Goal: Task Accomplishment & Management: Use online tool/utility

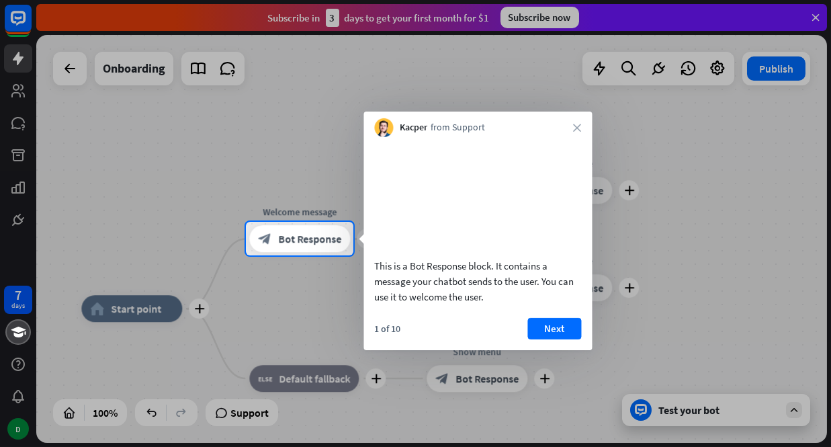
click at [561, 350] on div "1 of 10 Next" at bounding box center [477, 334] width 228 height 32
click at [553, 339] on button "Next" at bounding box center [554, 328] width 54 height 21
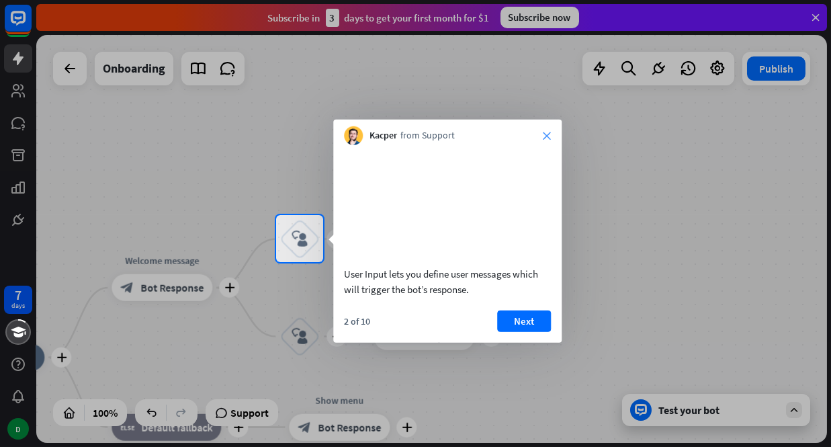
click at [547, 132] on icon "close" at bounding box center [547, 136] width 8 height 8
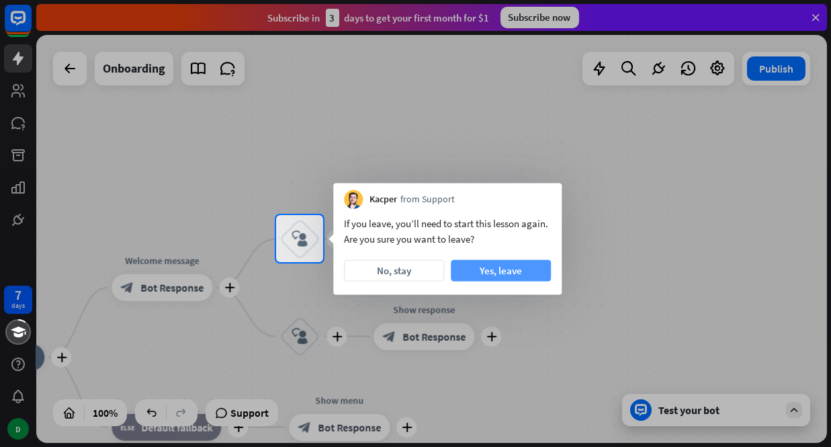
click at [493, 269] on button "Yes, leave" at bounding box center [501, 270] width 100 height 21
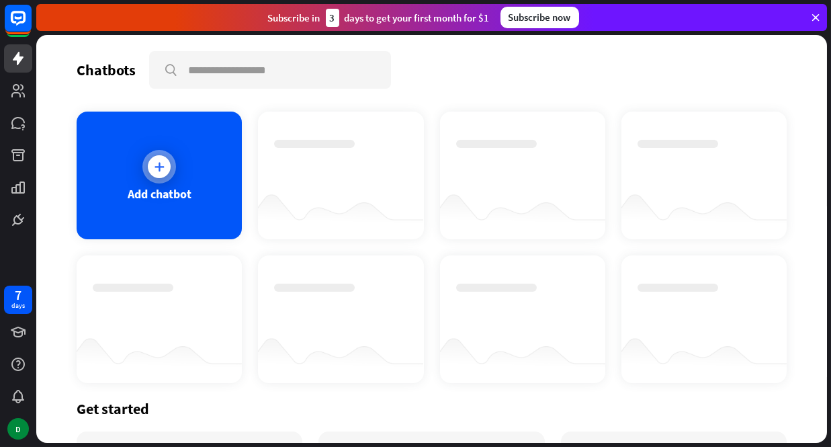
click at [114, 131] on div "Add chatbot" at bounding box center [159, 175] width 165 height 128
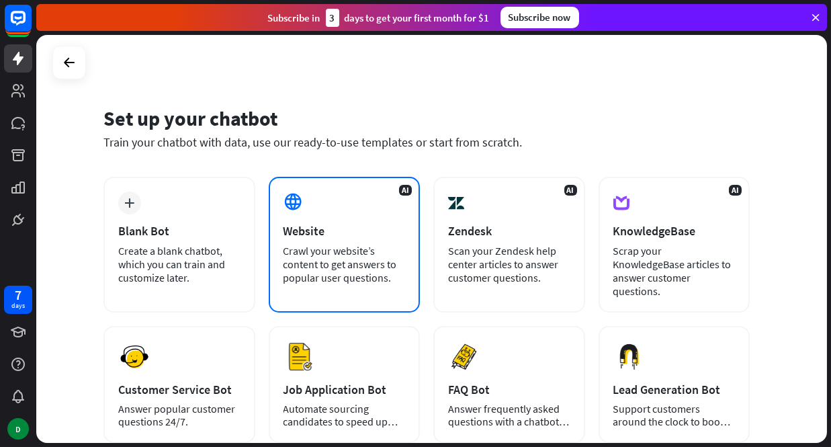
click at [354, 229] on div "Website" at bounding box center [344, 230] width 122 height 15
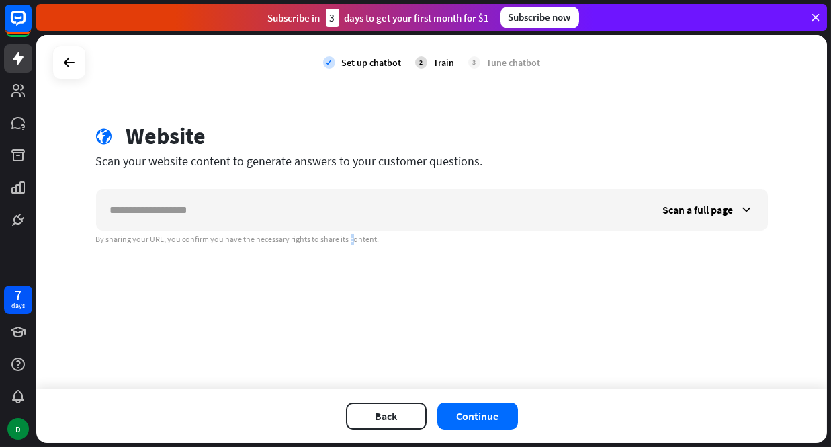
click at [316, 233] on div "check Set up chatbot 2 Train 3 Tune chatbot globe Website Scan your website con…" at bounding box center [431, 212] width 791 height 354
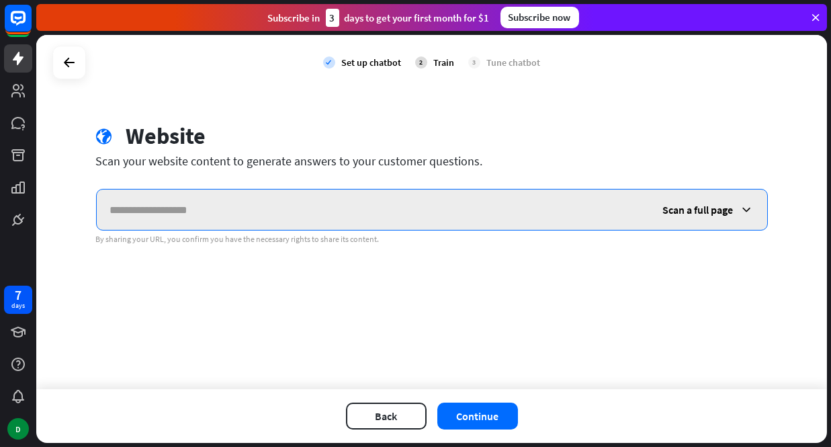
drag, startPoint x: 316, startPoint y: 233, endPoint x: 291, endPoint y: 201, distance: 40.7
click at [291, 201] on input "text" at bounding box center [373, 209] width 553 height 40
click at [289, 200] on input "text" at bounding box center [373, 209] width 553 height 40
type input "**********"
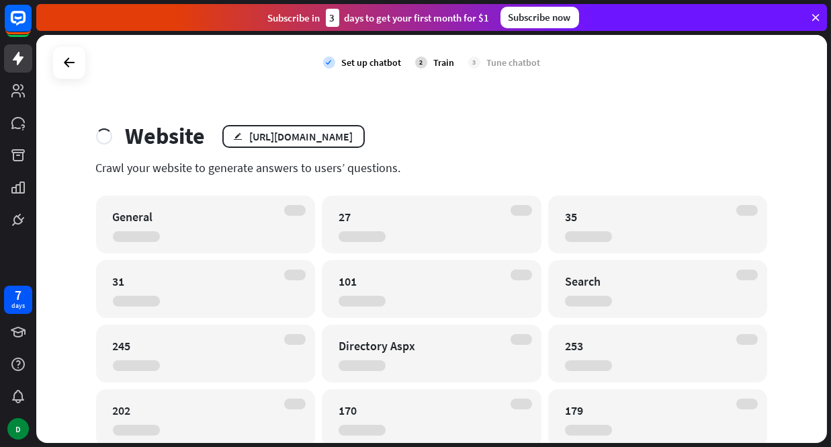
click at [204, 226] on div "General" at bounding box center [206, 224] width 220 height 58
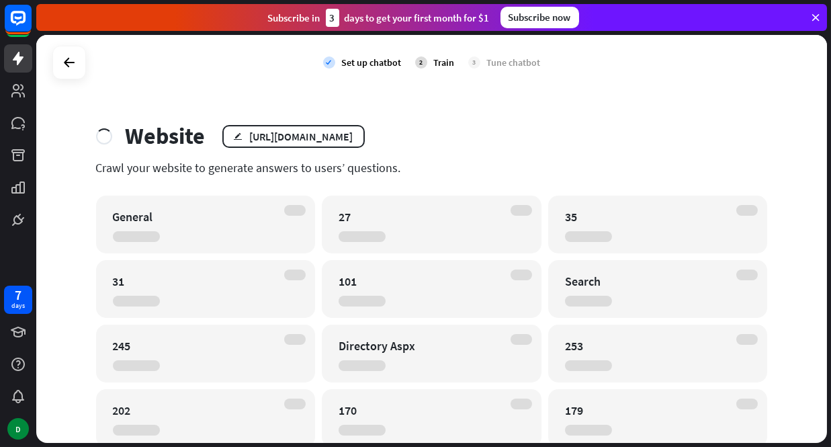
click at [103, 142] on div at bounding box center [104, 136] width 16 height 16
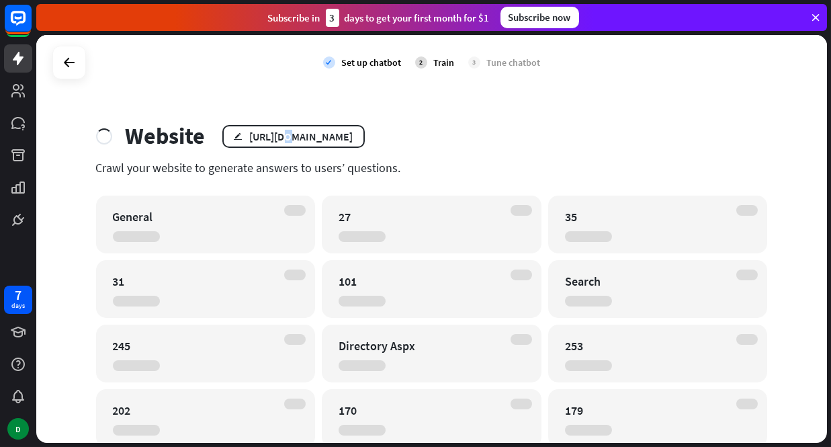
click at [277, 148] on div "Website edit https://www.elmwoodpark.org/" at bounding box center [432, 136] width 672 height 28
drag, startPoint x: 277, startPoint y: 148, endPoint x: 304, endPoint y: 173, distance: 36.1
click at [304, 172] on div "Crawl your website to generate answers to users’ questions." at bounding box center [432, 167] width 672 height 15
click at [76, 61] on icon at bounding box center [69, 62] width 16 height 16
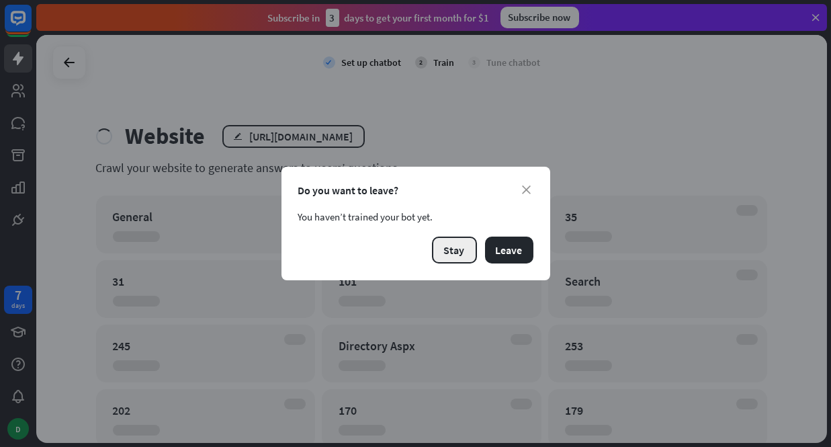
click at [455, 249] on button "Stay" at bounding box center [454, 249] width 45 height 27
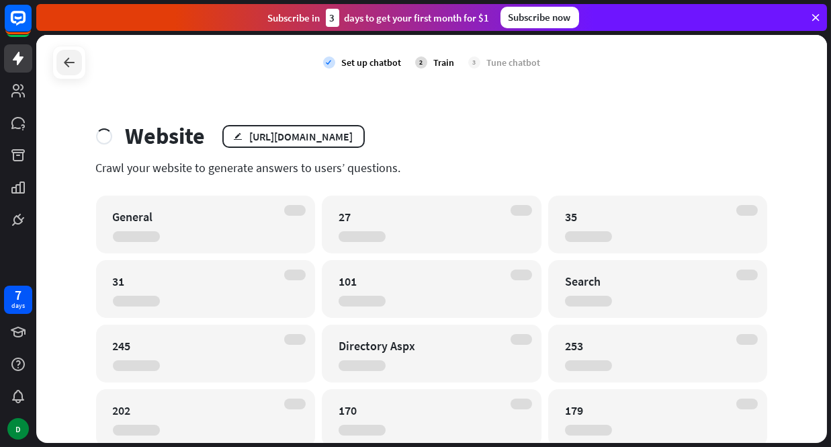
click at [72, 69] on icon at bounding box center [69, 62] width 16 height 16
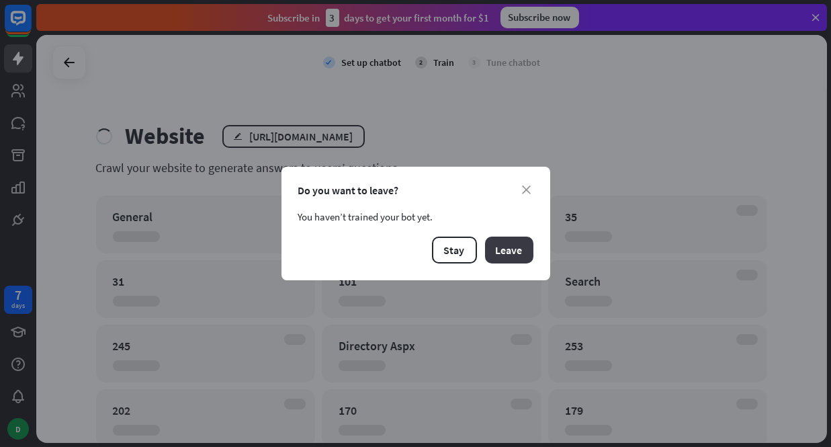
drag, startPoint x: 474, startPoint y: 255, endPoint x: 492, endPoint y: 259, distance: 17.8
click at [478, 255] on div "Stay Leave" at bounding box center [415, 249] width 235 height 27
click at [496, 259] on button "Leave" at bounding box center [509, 249] width 48 height 27
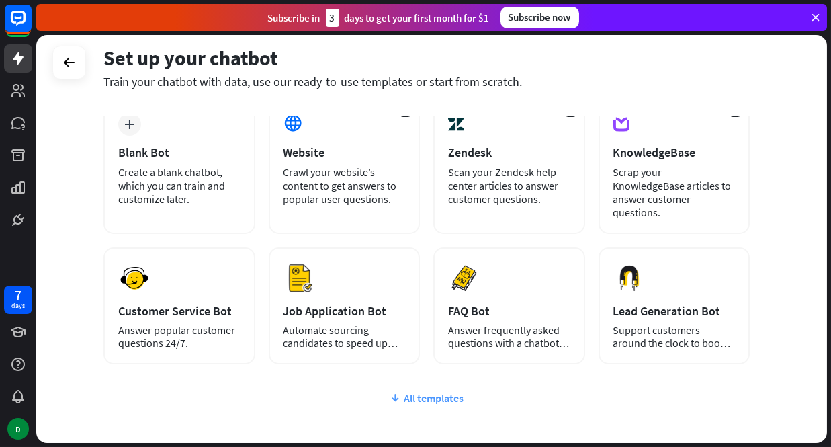
click at [417, 391] on div "All templates" at bounding box center [426, 397] width 646 height 13
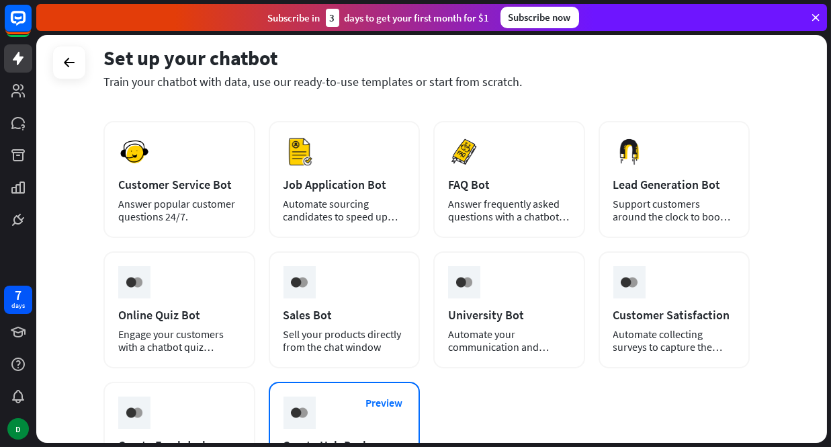
scroll to position [280, 0]
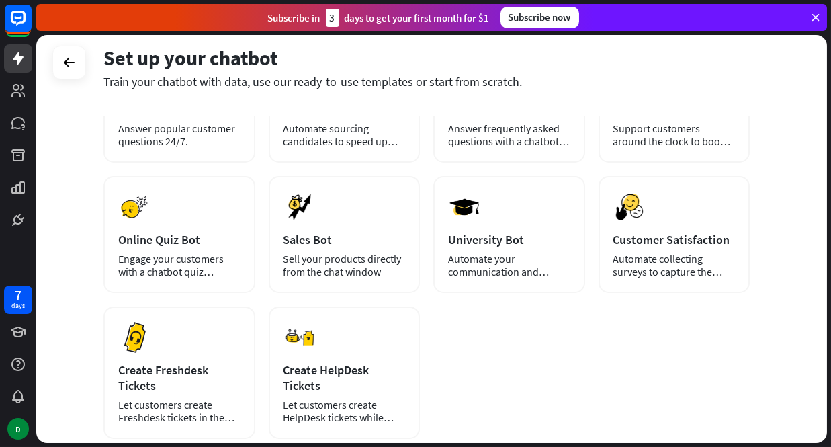
click at [563, 334] on div "plus Blank Bot Create a blank chatbot, which you can train and customize later.…" at bounding box center [426, 168] width 646 height 542
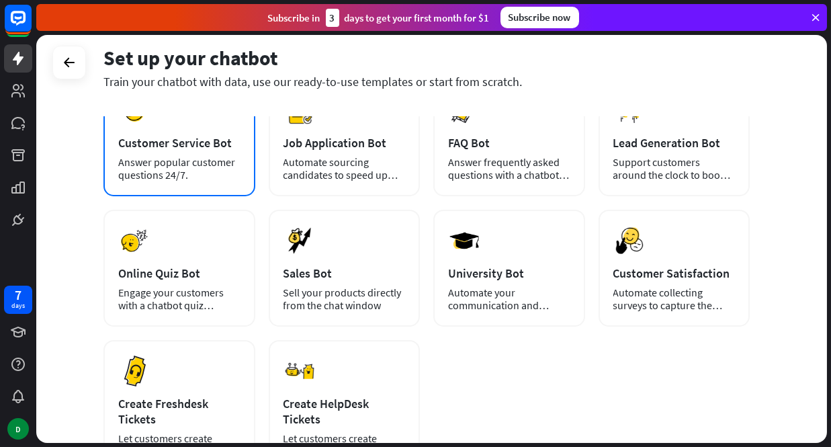
scroll to position [85, 0]
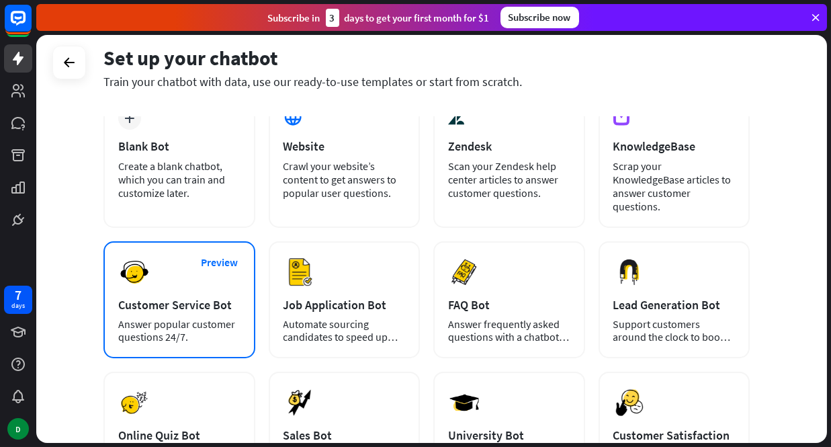
click at [218, 297] on div "Customer Service Bot" at bounding box center [179, 304] width 122 height 15
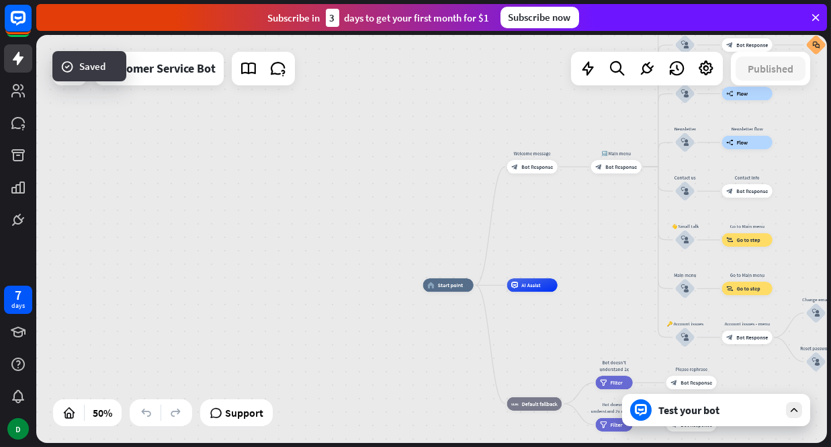
drag, startPoint x: 479, startPoint y: 269, endPoint x: 240, endPoint y: 161, distance: 261.5
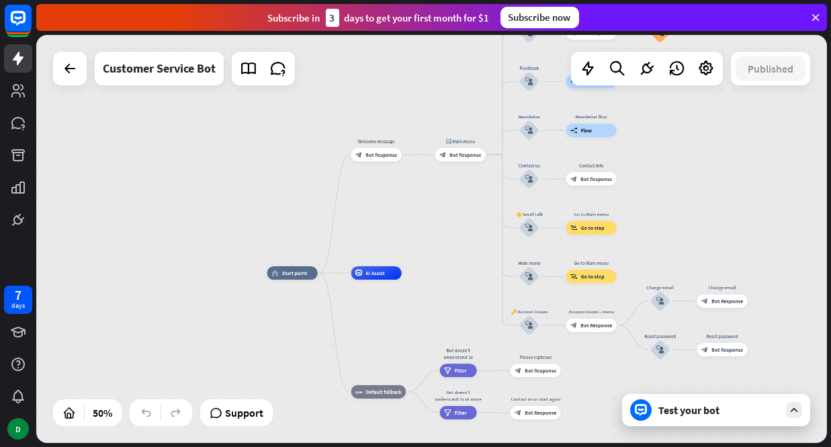
drag, startPoint x: 506, startPoint y: 197, endPoint x: 368, endPoint y: 187, distance: 138.1
click at [302, 170] on div "home_2 Start point Welcome message block_bot_response Bot Response 🔙 Main menu …" at bounding box center [431, 239] width 791 height 408
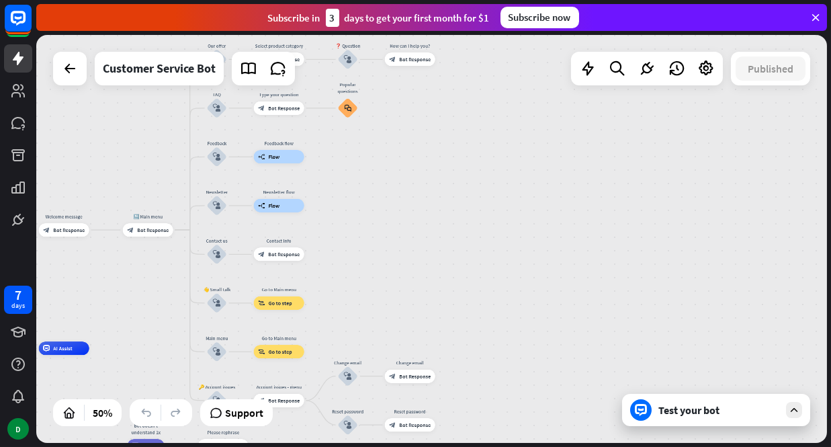
drag, startPoint x: 658, startPoint y: 173, endPoint x: 429, endPoint y: 261, distance: 246.0
click at [429, 261] on div "home_2 Start point Welcome message block_bot_response Bot Response 🔙 Main menu …" at bounding box center [431, 239] width 791 height 408
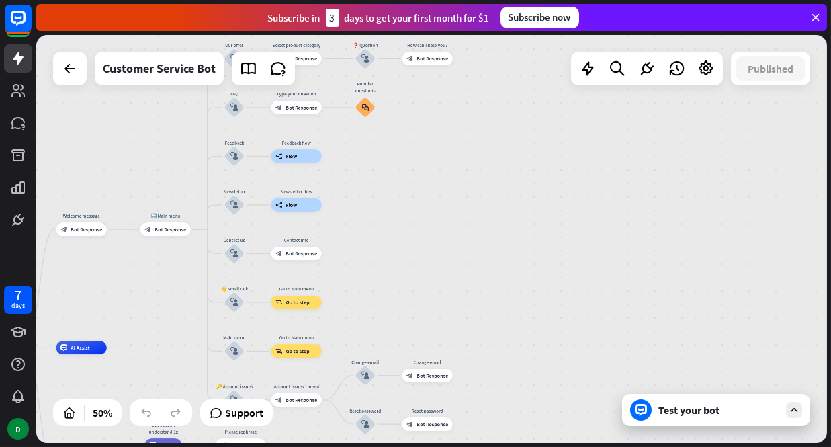
drag, startPoint x: 234, startPoint y: 192, endPoint x: 463, endPoint y: 246, distance: 235.3
drag, startPoint x: 366, startPoint y: 97, endPoint x: 363, endPoint y: 195, distance: 98.1
click at [363, 195] on div "home_2 Start point Welcome message block_bot_response Bot Response 🔙 Main menu …" at bounding box center [431, 239] width 791 height 408
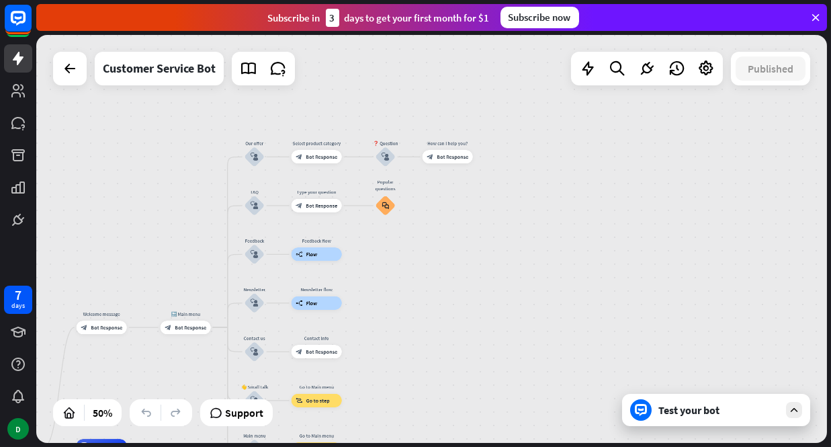
drag, startPoint x: 365, startPoint y: 195, endPoint x: 415, endPoint y: 240, distance: 66.6
click at [384, 291] on div "home_2 Start point Welcome message block_bot_response Bot Response 🔙 Main menu …" at bounding box center [431, 239] width 791 height 408
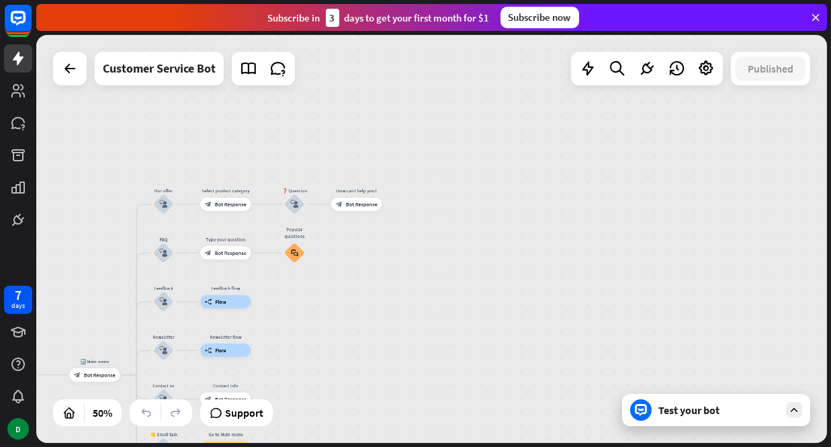
drag, startPoint x: 310, startPoint y: 280, endPoint x: 634, endPoint y: 187, distance: 337.4
click at [634, 187] on div "home_2 Start point Welcome message block_bot_response Bot Response 🔙 Main menu …" at bounding box center [431, 239] width 791 height 408
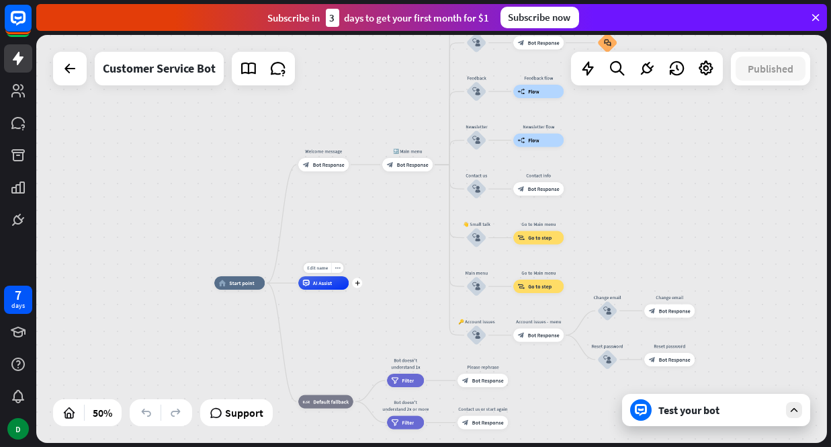
drag, startPoint x: 348, startPoint y: 381, endPoint x: 348, endPoint y: 272, distance: 108.8
click at [348, 276] on div "Edit name more_horiz plus AI Assist" at bounding box center [323, 282] width 50 height 13
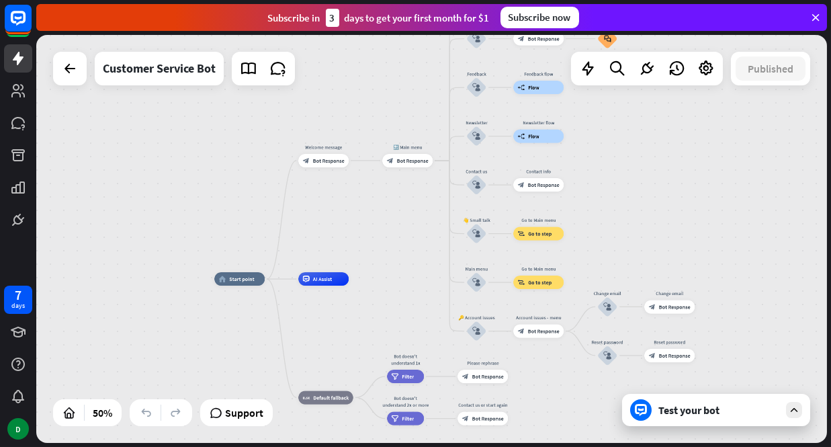
drag, startPoint x: 424, startPoint y: 344, endPoint x: 412, endPoint y: 294, distance: 51.8
click at [422, 320] on div "home_2 Start point Welcome message block_bot_response Bot Response 🔙 Main menu …" at bounding box center [412, 381] width 396 height 204
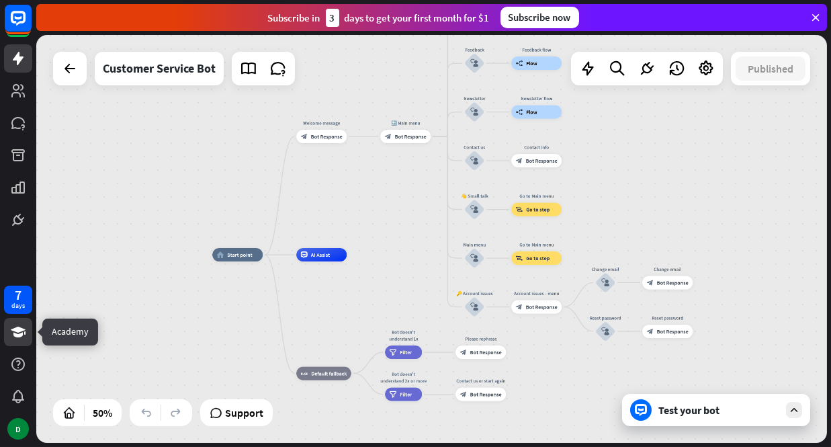
click at [24, 334] on icon at bounding box center [18, 332] width 16 height 16
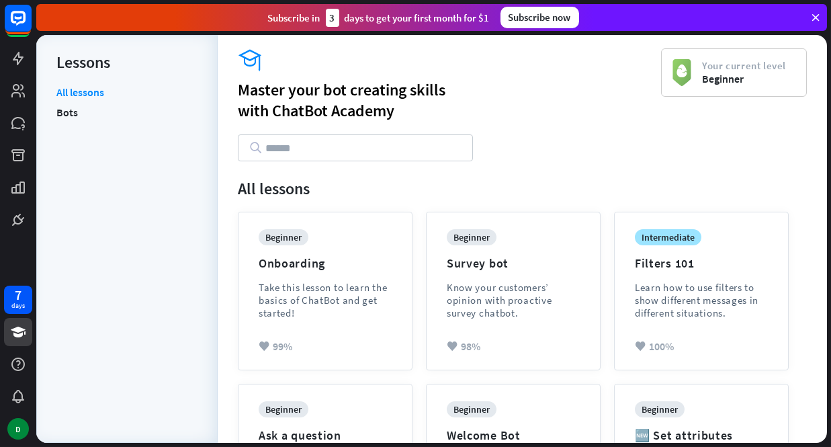
click at [26, 238] on div "7 days D" at bounding box center [18, 223] width 36 height 447
click at [27, 220] on link at bounding box center [18, 220] width 28 height 28
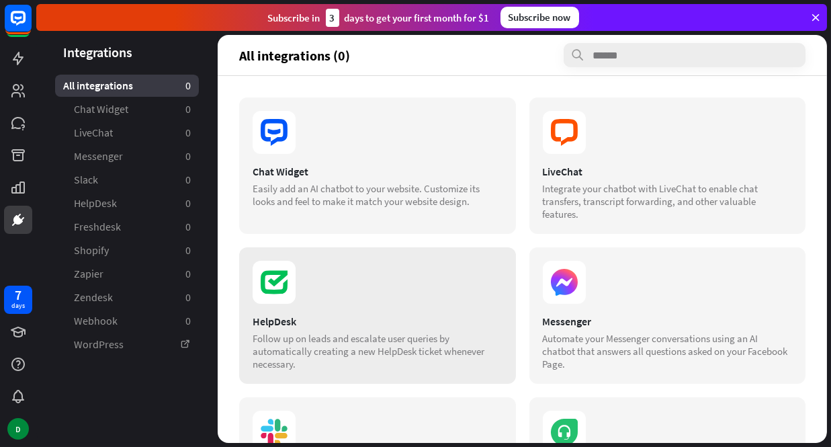
click at [298, 291] on section at bounding box center [378, 282] width 250 height 43
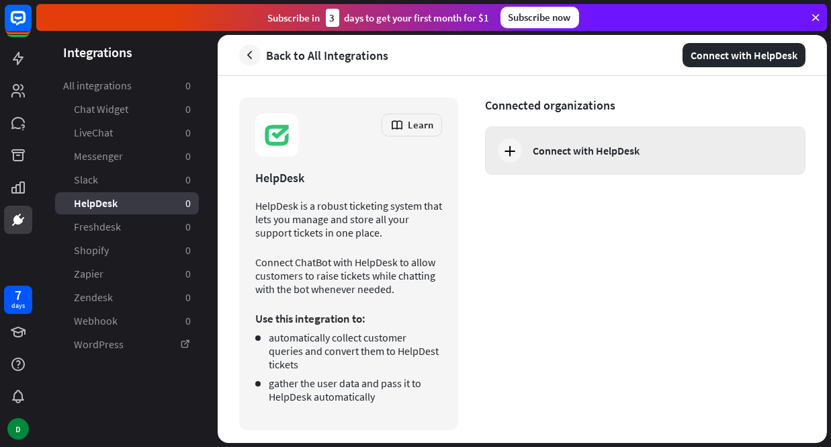
click at [648, 153] on div "Connect with HelpDesk" at bounding box center [658, 150] width 251 height 13
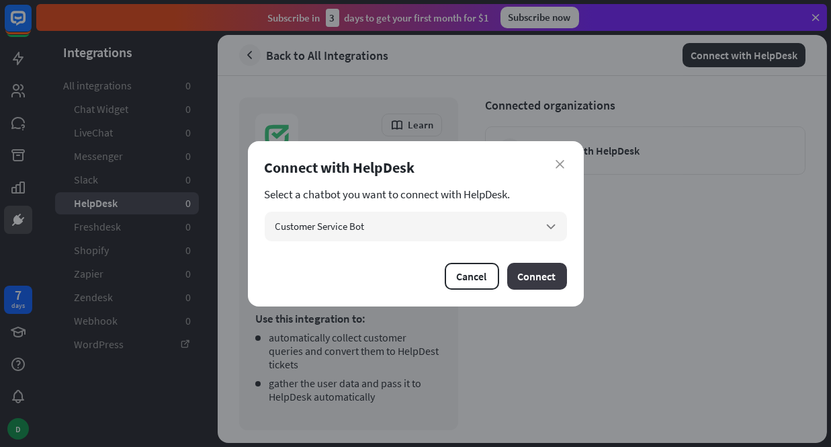
drag, startPoint x: 545, startPoint y: 287, endPoint x: 546, endPoint y: 280, distance: 7.5
click at [546, 280] on button "Connect" at bounding box center [537, 276] width 60 height 27
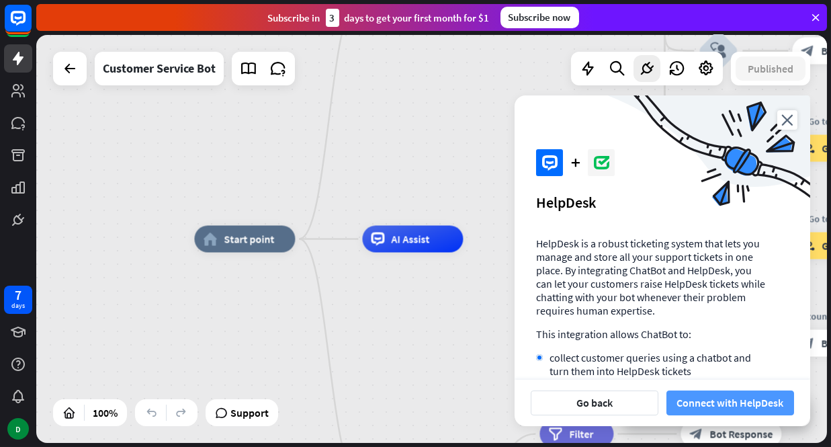
click at [711, 401] on button "Connect with HelpDesk" at bounding box center [730, 402] width 128 height 25
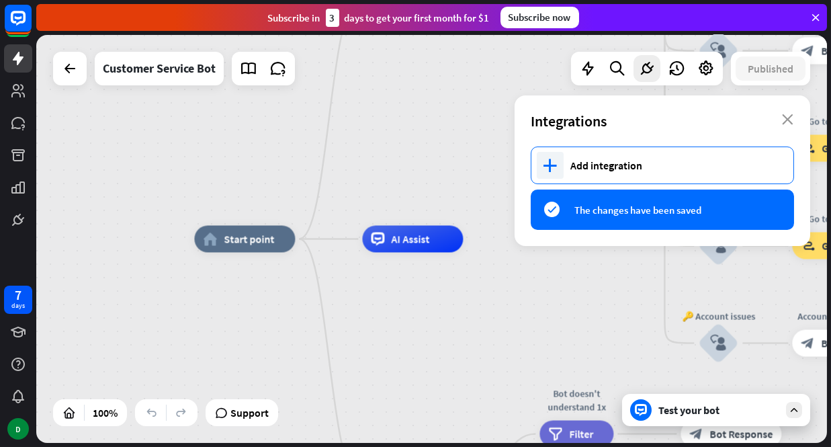
click at [640, 180] on div "plus Add integration" at bounding box center [662, 165] width 263 height 38
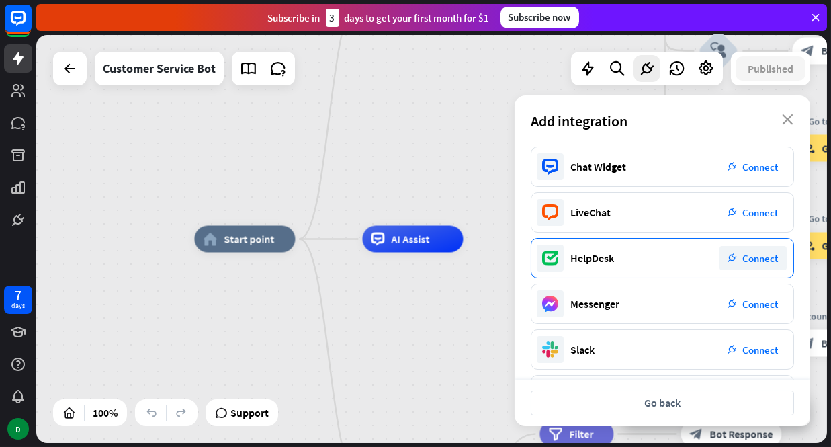
click at [643, 261] on div "HelpDesk plug_integration Connect" at bounding box center [662, 258] width 263 height 40
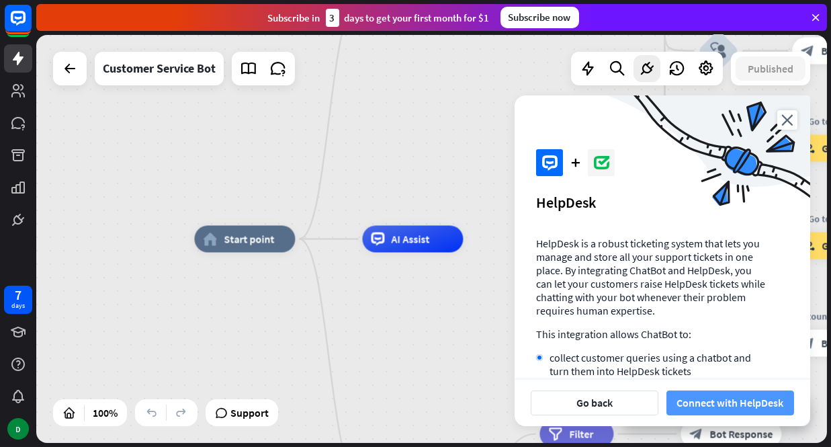
click at [748, 410] on button "Connect with HelpDesk" at bounding box center [730, 402] width 128 height 25
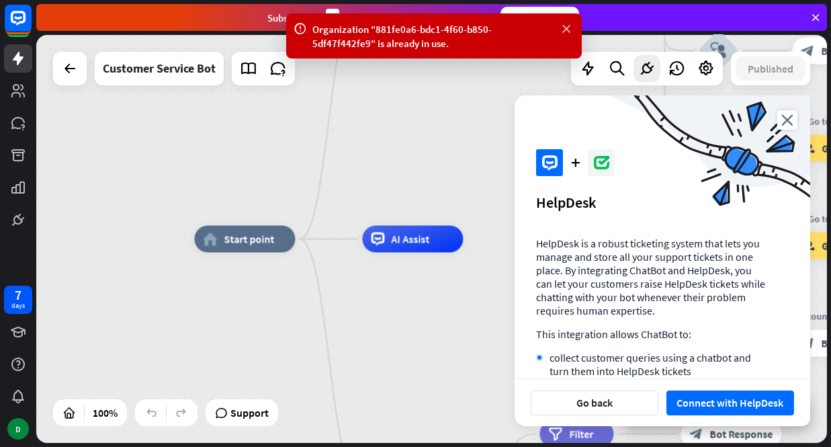
click at [569, 27] on icon at bounding box center [566, 29] width 13 height 14
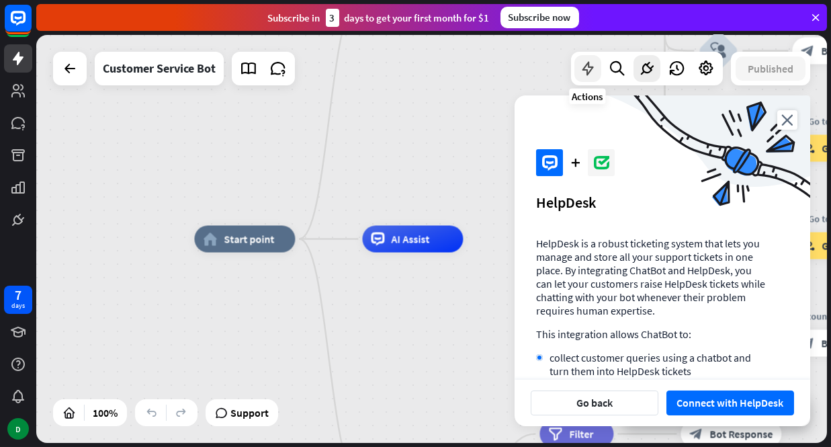
click at [586, 55] on div at bounding box center [587, 68] width 27 height 27
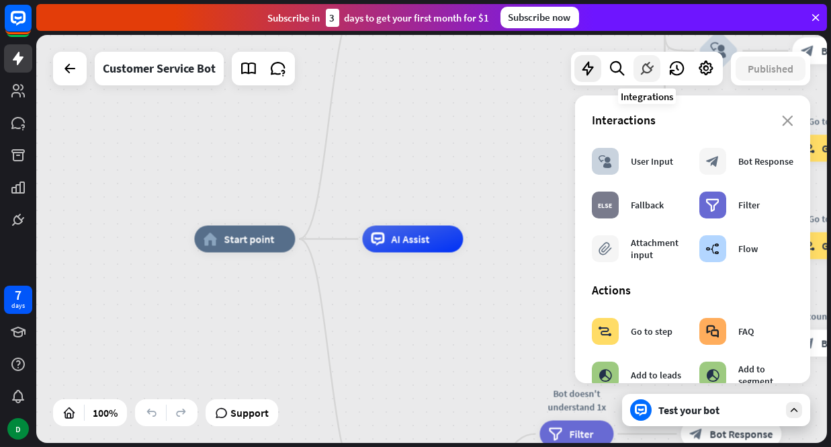
click at [638, 68] on icon at bounding box center [646, 68] width 17 height 17
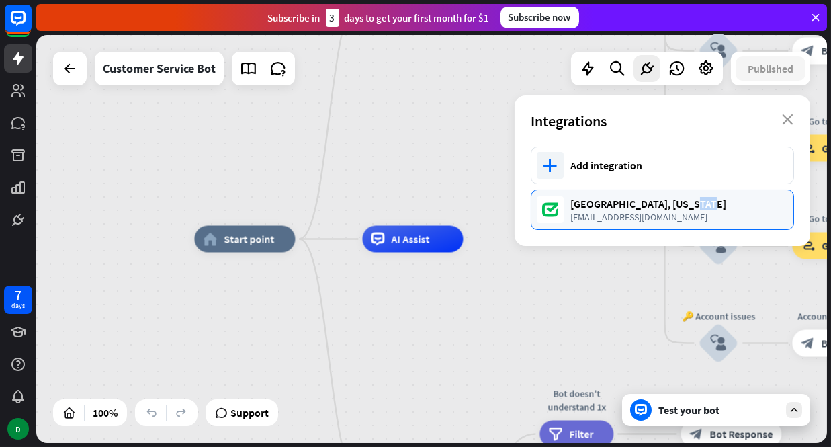
click at [690, 201] on div "[GEOGRAPHIC_DATA], [US_STATE]" at bounding box center [675, 203] width 210 height 13
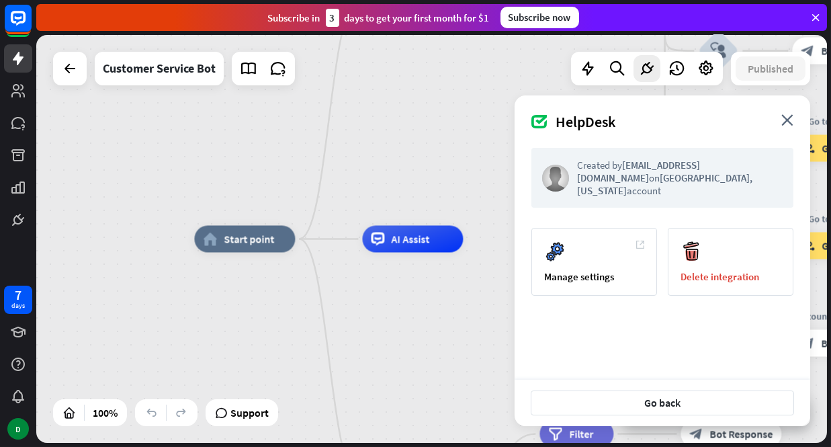
drag, startPoint x: 690, startPoint y: 201, endPoint x: 647, endPoint y: 207, distance: 43.3
click at [647, 207] on div at bounding box center [431, 239] width 791 height 408
click at [600, 253] on div "Manage settings" at bounding box center [594, 262] width 126 height 68
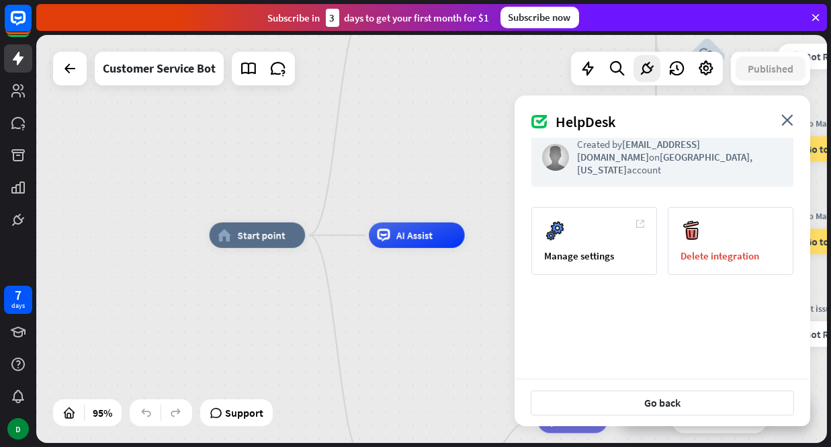
scroll to position [32, 0]
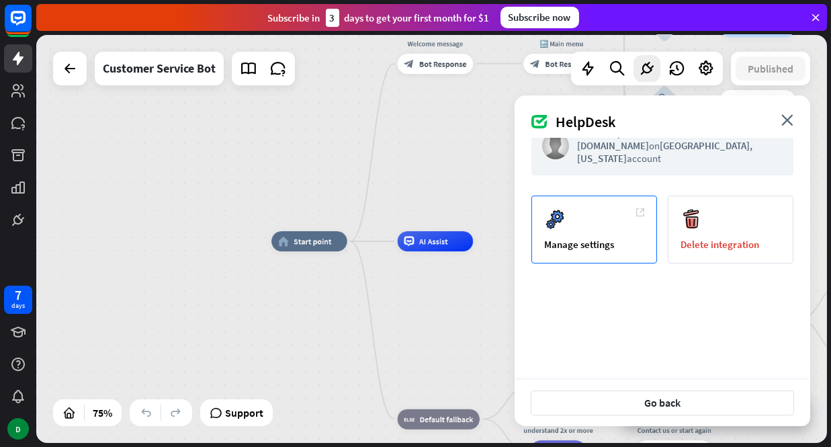
click at [636, 216] on div "Manage settings" at bounding box center [594, 229] width 126 height 68
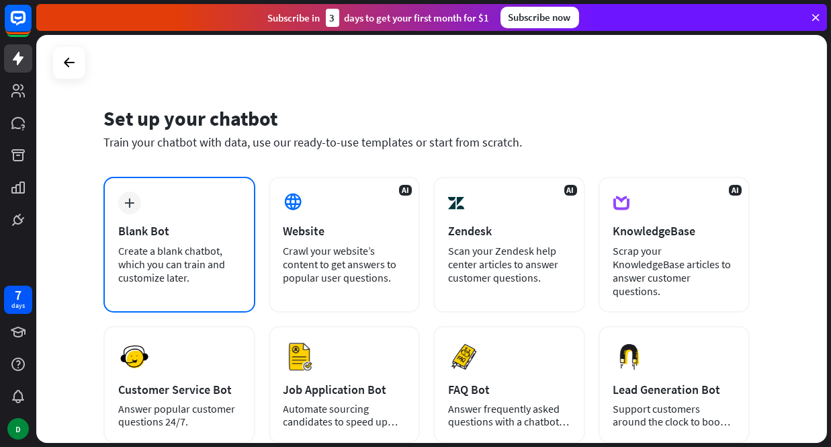
click at [154, 212] on div "plus Blank Bot Create a blank chatbot, which you can train and customize later." at bounding box center [179, 245] width 152 height 136
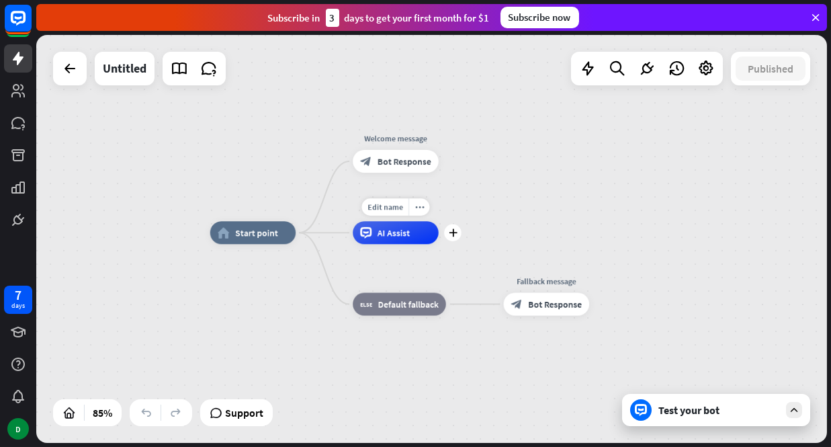
click at [424, 237] on div "AI Assist" at bounding box center [396, 232] width 86 height 23
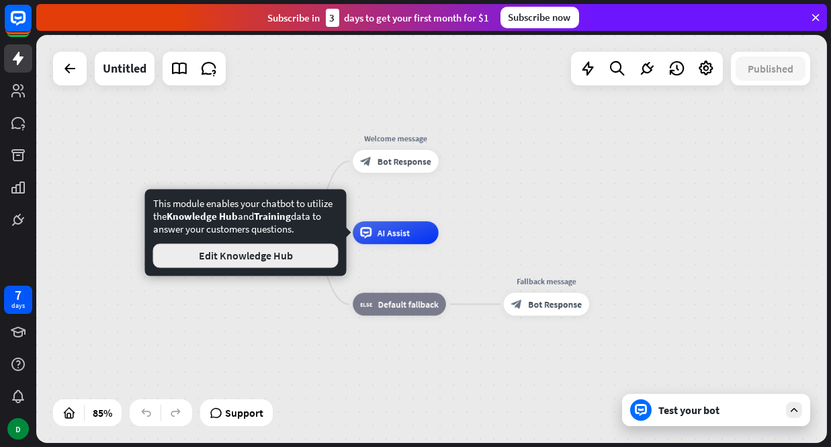
click at [286, 267] on button "Edit Knowledge Hub" at bounding box center [245, 255] width 185 height 24
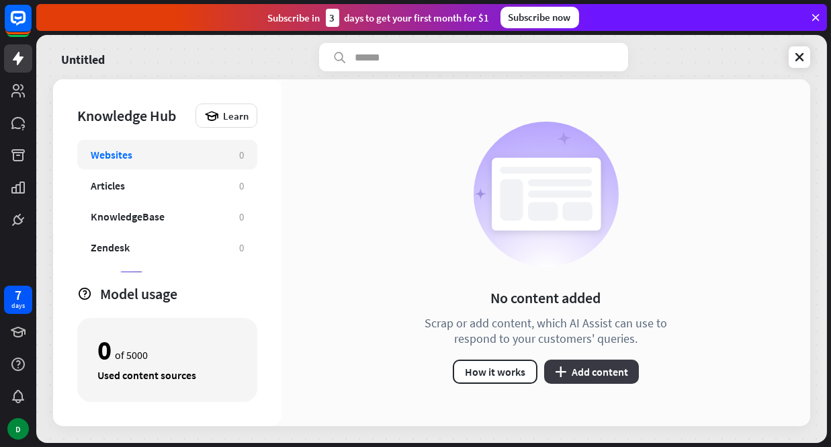
click at [599, 378] on button "plus Add content" at bounding box center [591, 371] width 95 height 24
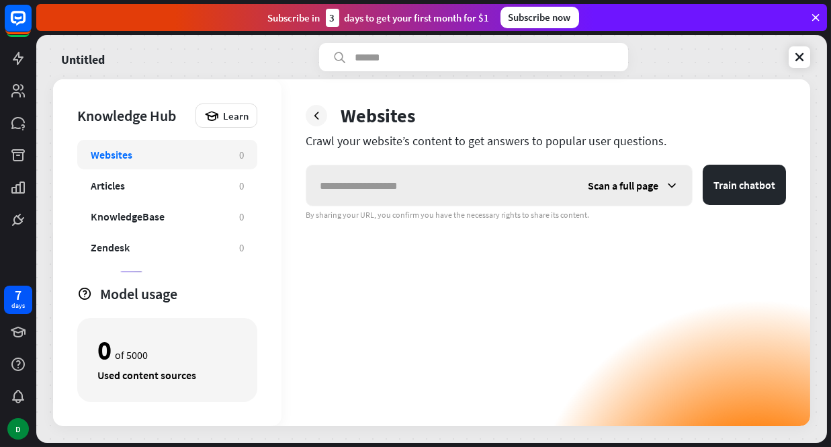
click at [529, 184] on input "text" at bounding box center [440, 185] width 268 height 40
click at [703, 165] on button "Train chatbot" at bounding box center [744, 185] width 83 height 40
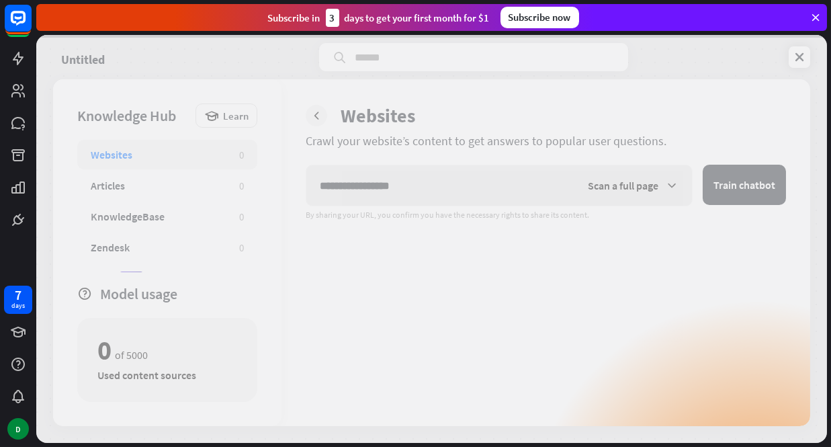
type input "**********"
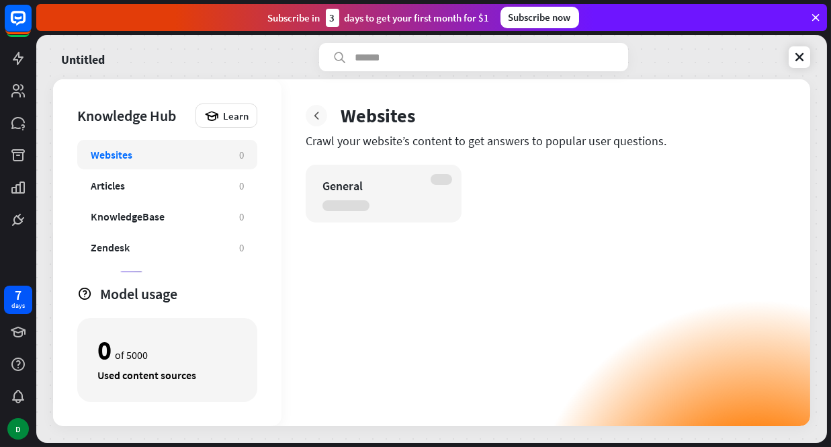
click at [324, 116] on div at bounding box center [316, 115] width 21 height 21
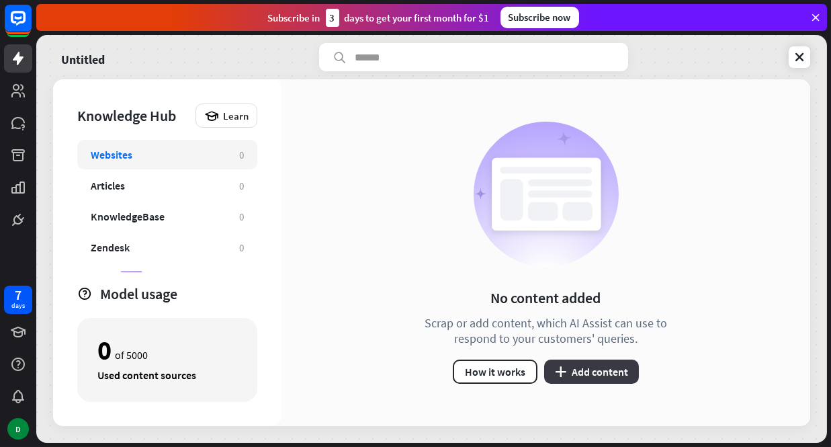
click at [601, 381] on button "plus Add content" at bounding box center [591, 371] width 95 height 24
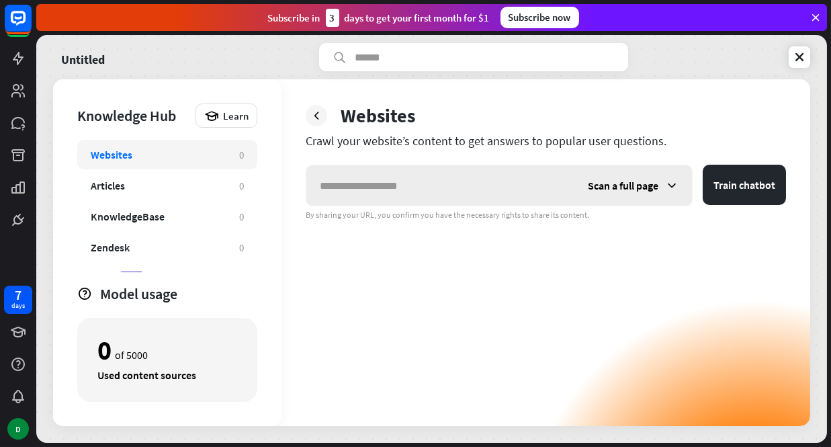
click at [609, 204] on div "Scan a full page" at bounding box center [633, 185] width 118 height 40
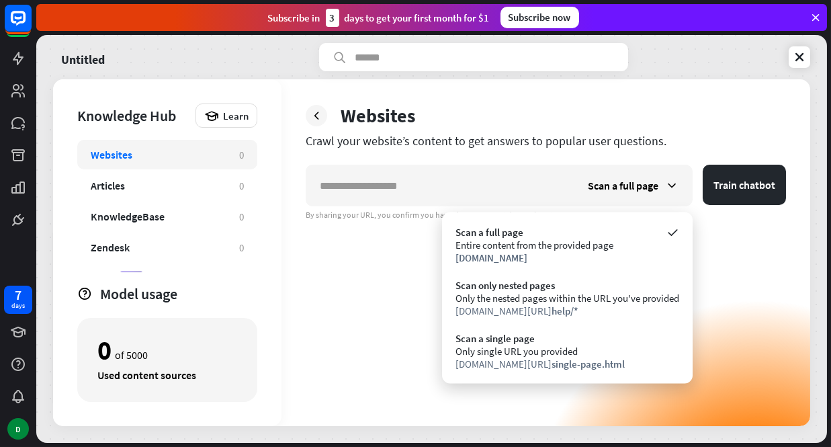
click at [549, 214] on div "Scan a full page Entire content from the provided page [DOMAIN_NAME] Scan only …" at bounding box center [567, 297] width 251 height 171
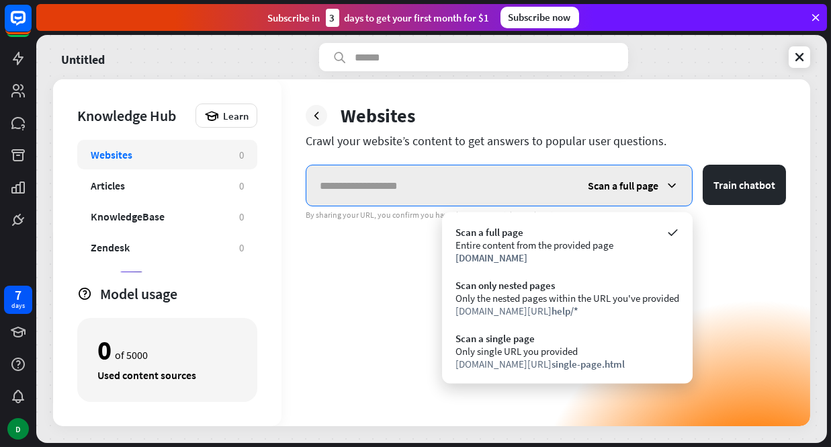
click at [545, 201] on input "text" at bounding box center [440, 185] width 268 height 40
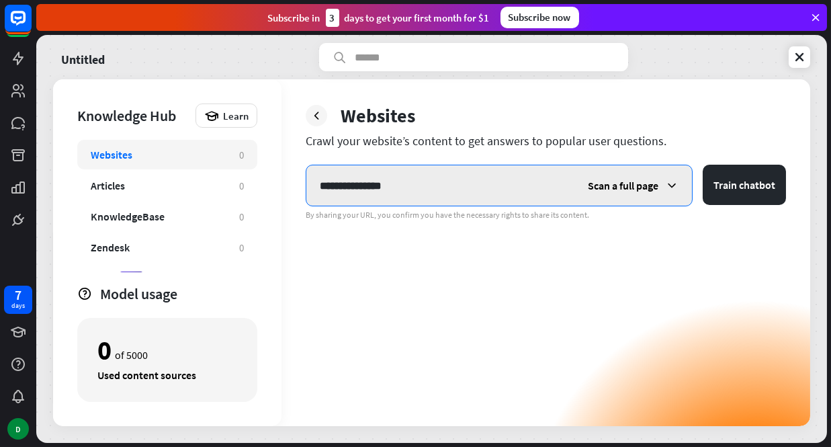
type input "**********"
click at [703, 165] on button "Train chatbot" at bounding box center [744, 185] width 83 height 40
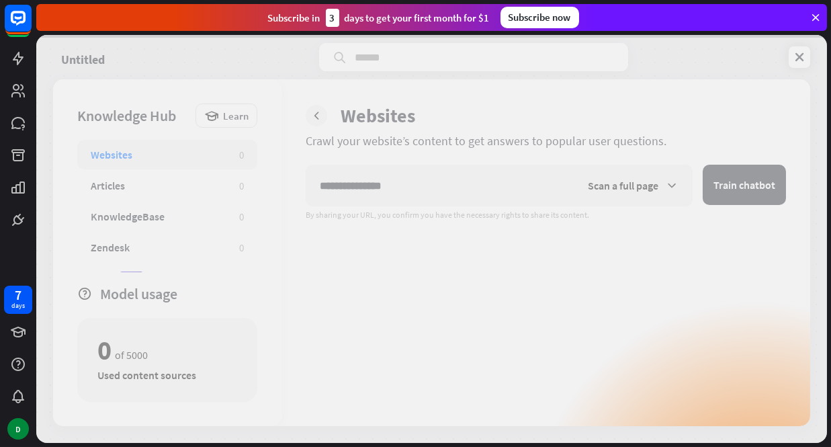
click at [749, 215] on div at bounding box center [431, 239] width 791 height 408
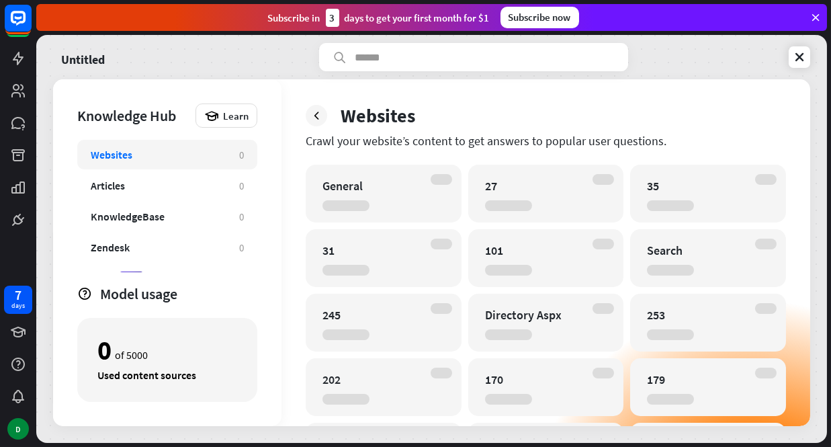
click at [392, 247] on div "31" at bounding box center [371, 249] width 99 height 15
drag, startPoint x: 570, startPoint y: 296, endPoint x: 661, endPoint y: 210, distance: 125.4
drag, startPoint x: 661, startPoint y: 210, endPoint x: 629, endPoint y: 177, distance: 45.1
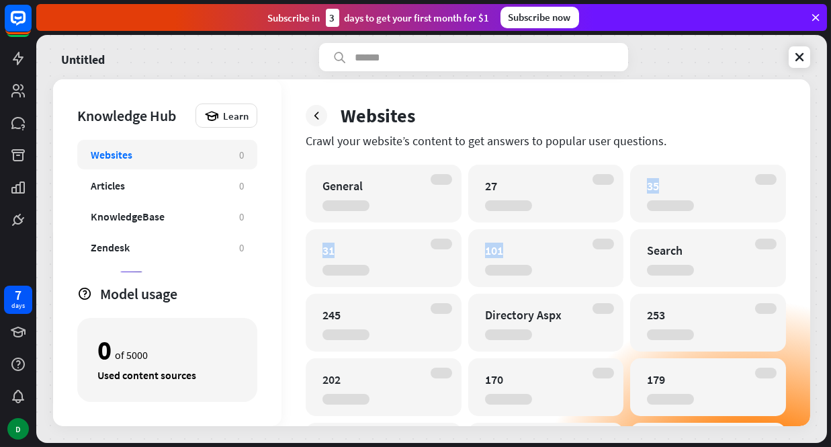
drag, startPoint x: 625, startPoint y: 238, endPoint x: 596, endPoint y: 147, distance: 95.2
click at [601, 150] on div "Websites Crawl your website’s content to get answers to popular user questions.…" at bounding box center [545, 252] width 529 height 347
click at [512, 137] on div "Crawl your website’s content to get answers to popular user questions." at bounding box center [546, 140] width 480 height 15
click at [511, 137] on div "Crawl your website’s content to get answers to popular user questions." at bounding box center [546, 140] width 480 height 15
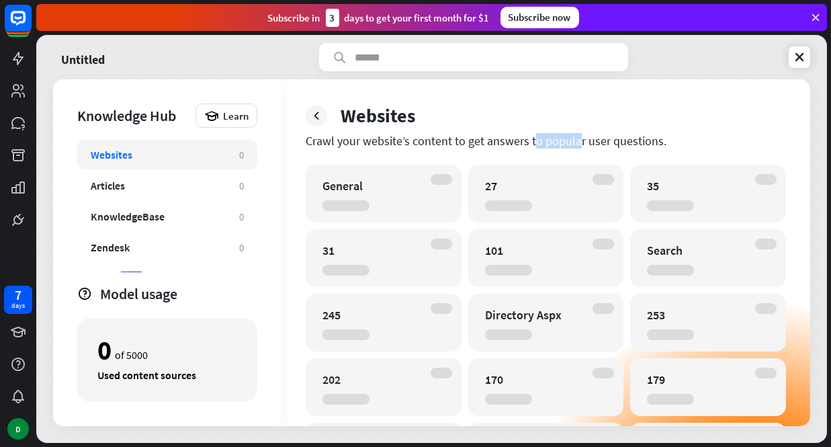
click at [511, 138] on div "Crawl your website’s content to get answers to popular user questions." at bounding box center [546, 140] width 480 height 15
click at [492, 156] on div "Websites Crawl your website’s content to get answers to popular user questions.…" at bounding box center [545, 252] width 529 height 347
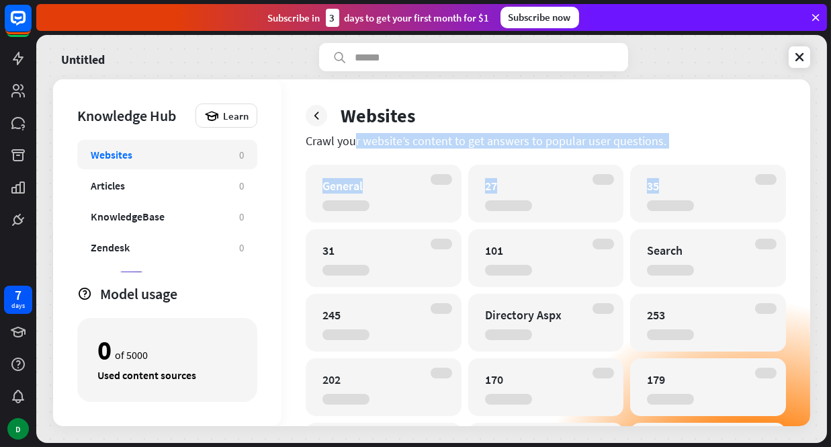
drag, startPoint x: 304, startPoint y: 140, endPoint x: 742, endPoint y: 163, distance: 438.5
click at [742, 163] on div "Websites Crawl your website’s content to get answers to popular user questions.…" at bounding box center [545, 252] width 529 height 347
drag, startPoint x: 742, startPoint y: 163, endPoint x: 664, endPoint y: 159, distance: 78.0
click at [664, 159] on div "Websites Crawl your website’s content to get answers to popular user questions.…" at bounding box center [545, 252] width 529 height 347
click at [646, 134] on div "Crawl your website’s content to get answers to popular user questions." at bounding box center [546, 140] width 480 height 15
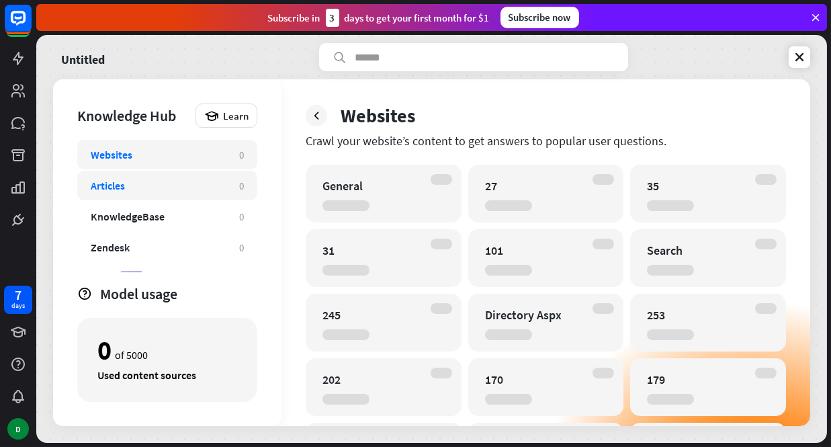
click at [157, 195] on div "Articles 0" at bounding box center [167, 186] width 180 height 30
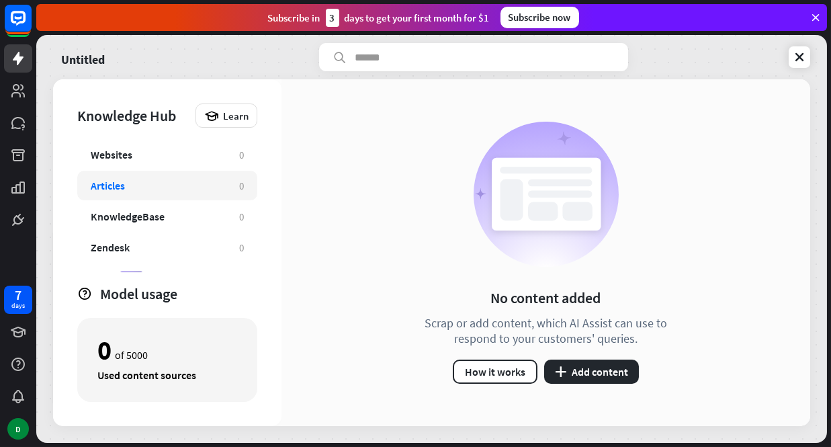
click at [160, 179] on div "Articles" at bounding box center [158, 185] width 135 height 13
click at [167, 168] on div "Websites 0" at bounding box center [167, 155] width 180 height 30
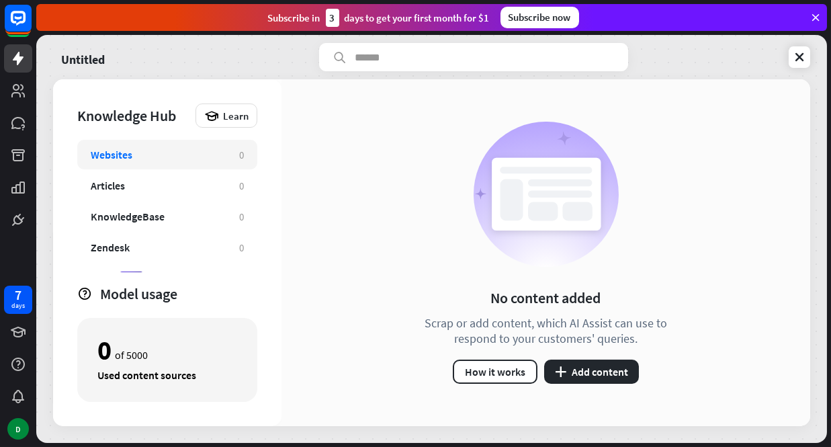
click at [170, 144] on div "Websites 0" at bounding box center [167, 155] width 180 height 30
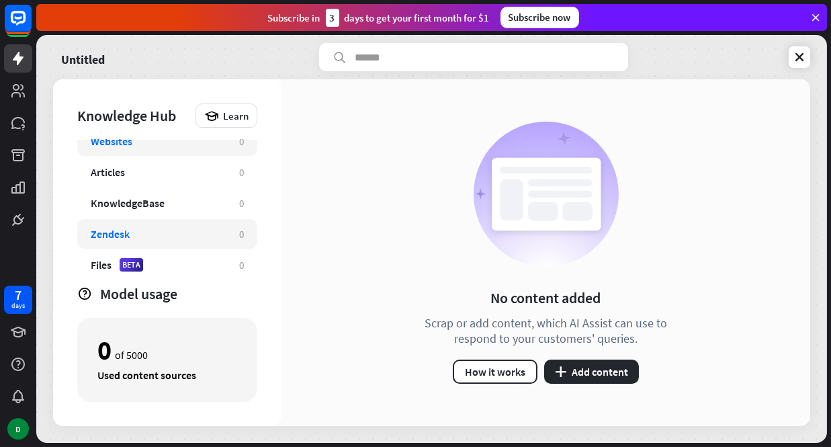
scroll to position [20, 0]
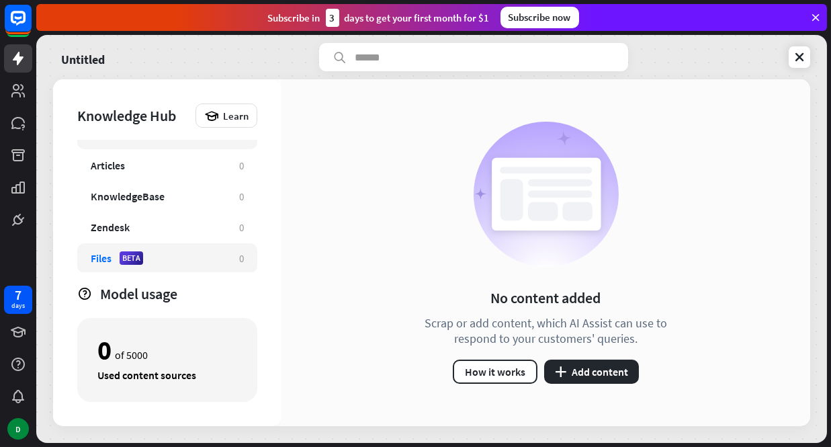
click at [152, 259] on div "Files BETA" at bounding box center [158, 257] width 135 height 13
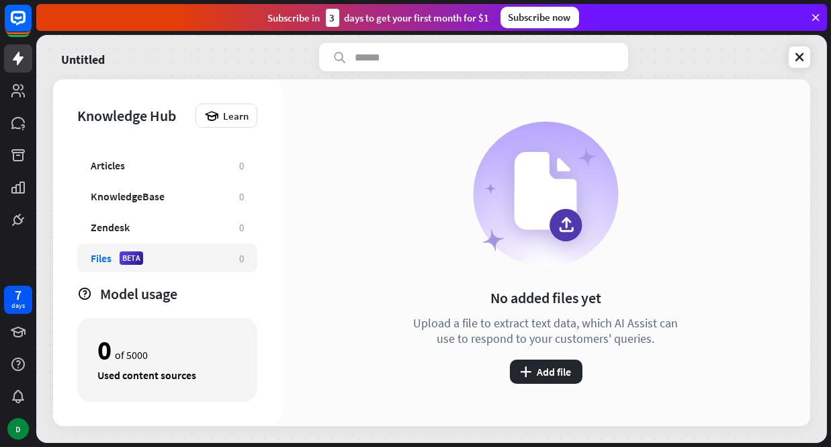
click at [565, 357] on div "No added files yet Upload a file to extract text data, which AI Assist can use …" at bounding box center [545, 253] width 275 height 262
click at [565, 368] on button "plus Add file" at bounding box center [546, 371] width 73 height 24
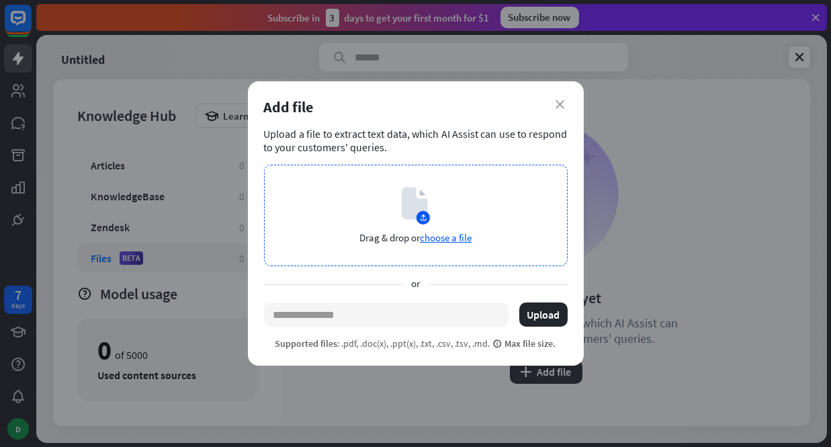
click at [479, 232] on div "Drag & drop or choose a file" at bounding box center [416, 215] width 304 height 101
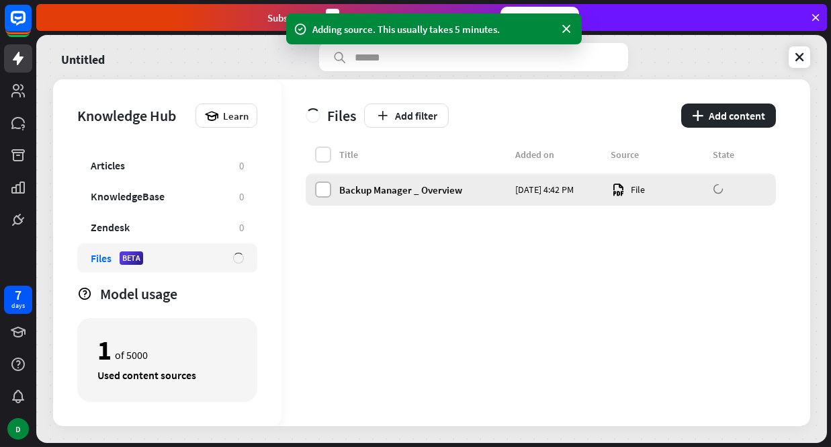
click at [327, 189] on label at bounding box center [323, 189] width 16 height 16
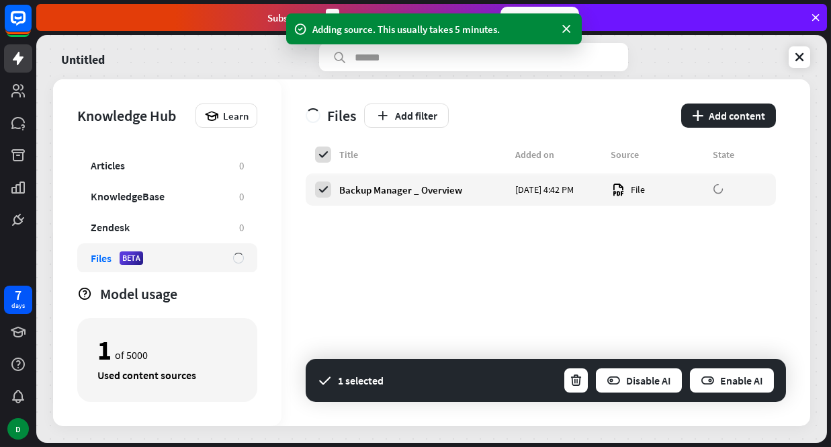
click at [640, 315] on div "Title Added on Source State Backup Manager _ Overview [DATE] 4:42 PM File" at bounding box center [541, 285] width 470 height 279
click at [585, 279] on div "Title Added on Source State Backup Manager _ Overview [DATE] 4:42 PM File" at bounding box center [541, 285] width 470 height 279
click at [323, 191] on icon at bounding box center [323, 189] width 12 height 12
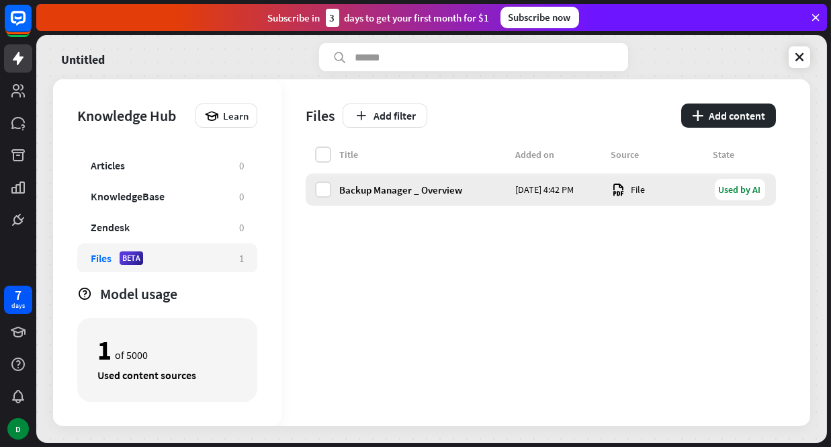
click at [358, 186] on div "Backup Manager _ Overview" at bounding box center [423, 189] width 168 height 13
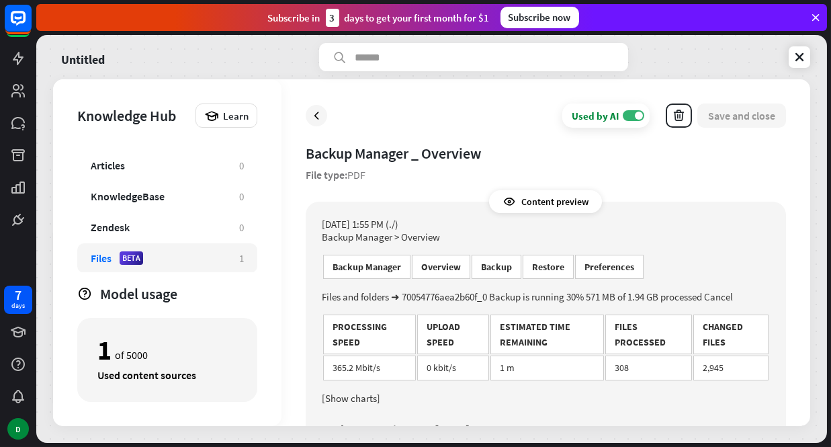
scroll to position [134, 0]
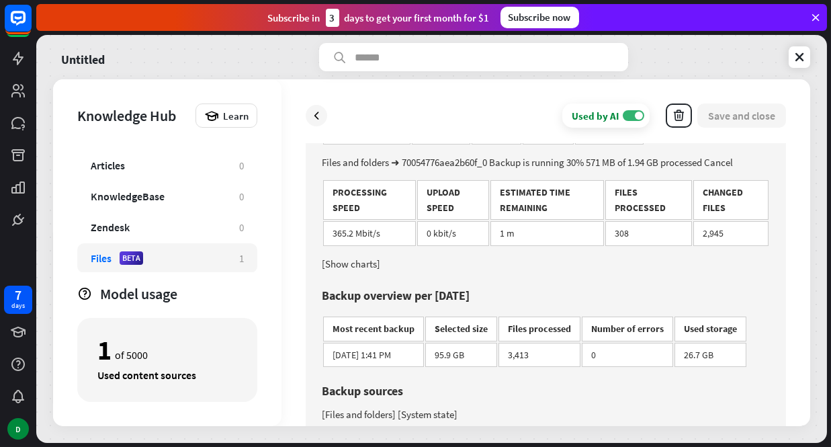
click at [527, 221] on td "1 m" at bounding box center [547, 233] width 114 height 24
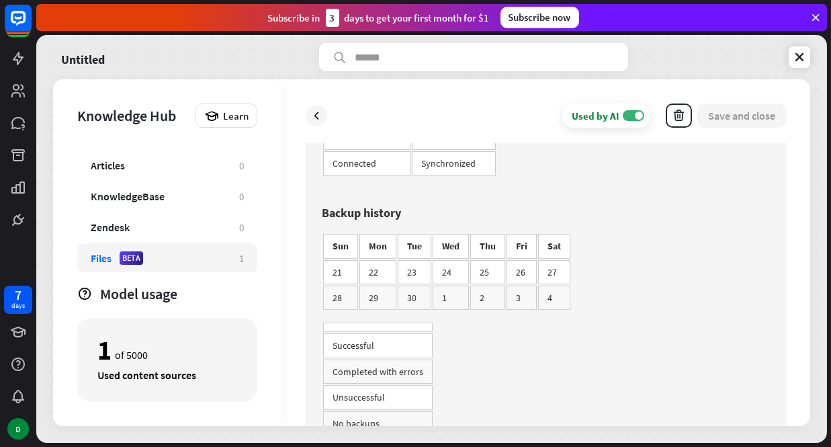
scroll to position [550, 0]
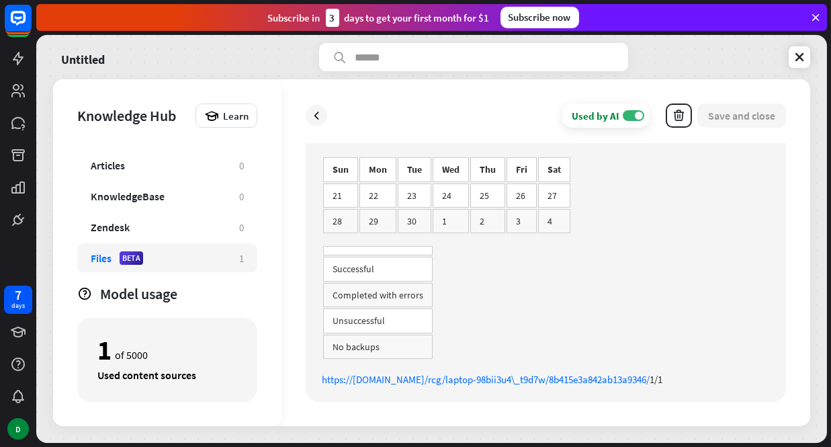
click at [422, 189] on td "23" at bounding box center [415, 195] width 34 height 24
click at [435, 192] on td "24" at bounding box center [451, 195] width 36 height 24
click at [470, 189] on td "25" at bounding box center [487, 195] width 35 height 24
click at [384, 265] on td "Successful" at bounding box center [377, 269] width 109 height 24
click at [551, 253] on div "[DATE] 1:55 PM (./) Backup Manager > Overview Backup Manager Overview Backup Re…" at bounding box center [546, 27] width 448 height 718
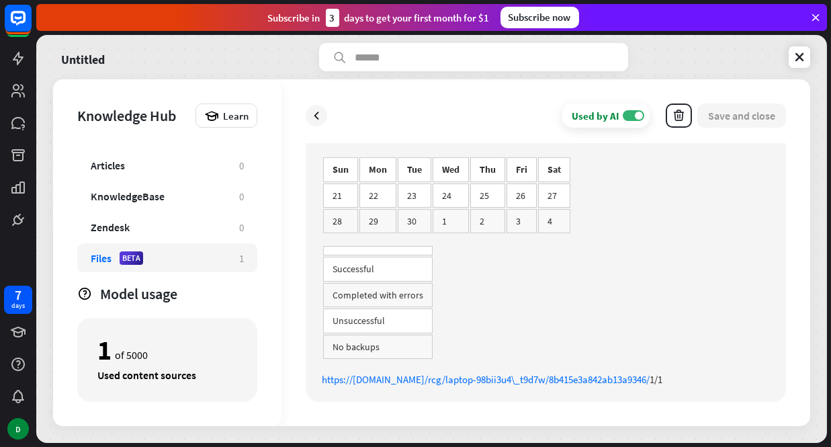
click at [538, 211] on td "4" at bounding box center [554, 221] width 32 height 24
click at [729, 118] on div "Used by AI ON Save and close Backup Manager _ Overview File type: PDF Content p…" at bounding box center [545, 252] width 529 height 347
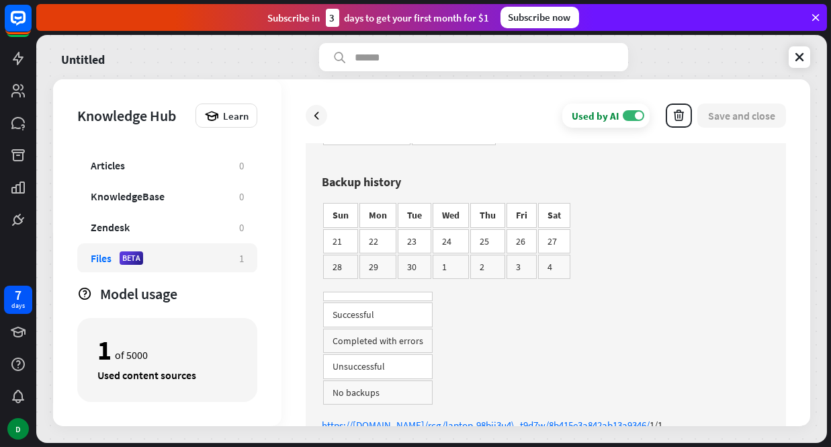
click at [665, 263] on div "[DATE] 1:55 PM (./) Backup Manager > Overview Backup Manager Overview Backup Re…" at bounding box center [546, 72] width 448 height 718
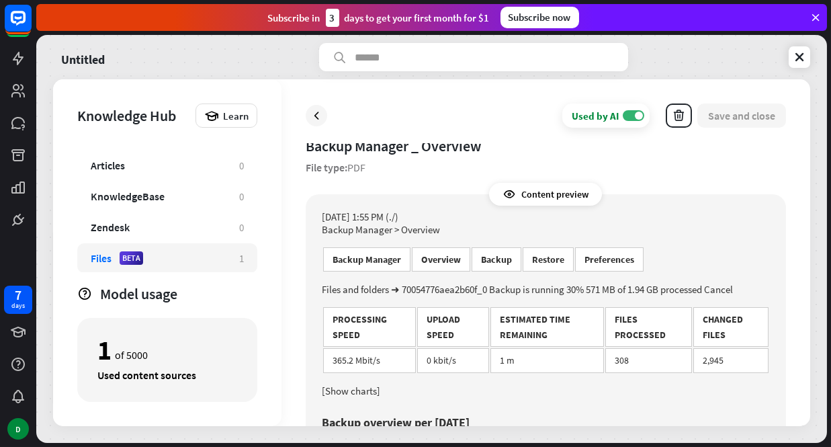
scroll to position [0, 0]
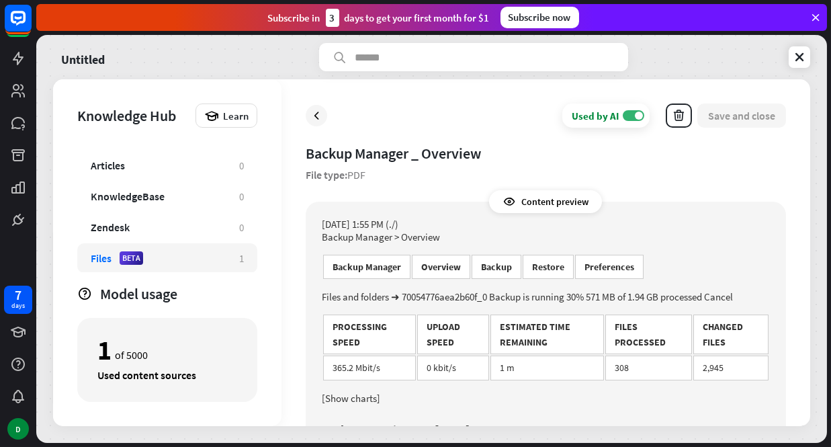
click at [544, 197] on div "Content preview" at bounding box center [546, 201] width 113 height 23
click at [515, 206] on icon at bounding box center [509, 201] width 13 height 13
click at [381, 173] on div "Backup Manager _ Overview File type: PDF Content preview [DATE] 1:55 PM (./) Ba…" at bounding box center [546, 285] width 480 height 282
click at [332, 125] on div "Used by AI ON Save and close" at bounding box center [546, 115] width 480 height 24
click at [325, 118] on div at bounding box center [316, 115] width 21 height 21
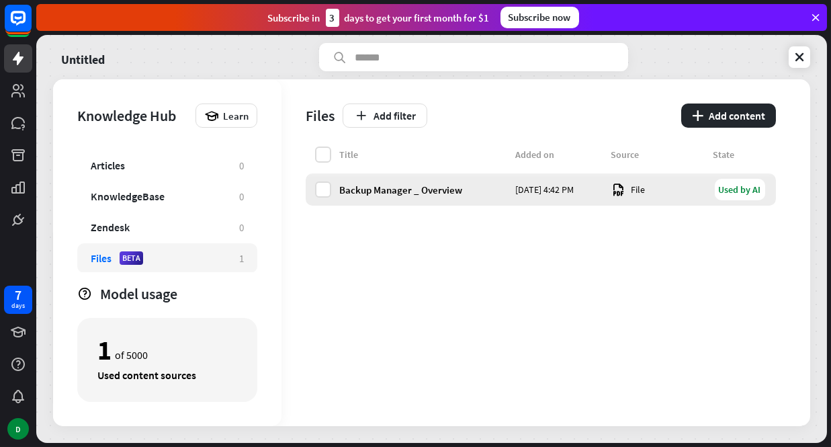
click at [429, 183] on div "Backup Manager _ Overview" at bounding box center [423, 189] width 168 height 13
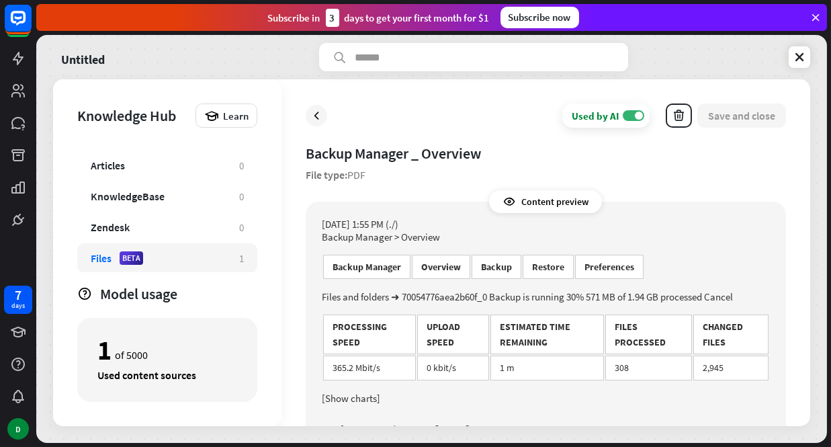
click at [534, 206] on div "Content preview" at bounding box center [546, 201] width 113 height 23
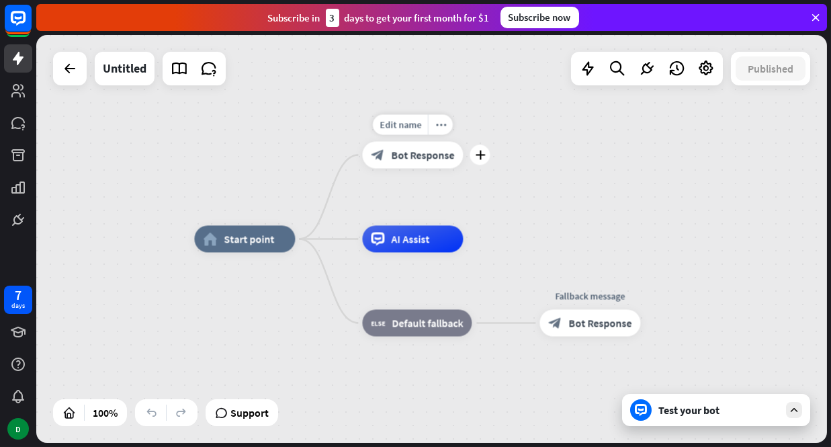
click at [396, 152] on span "Bot Response" at bounding box center [422, 154] width 63 height 13
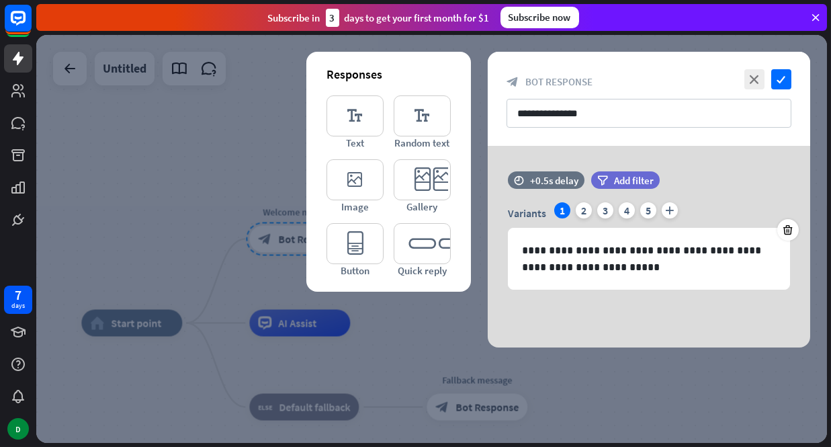
click at [207, 132] on div at bounding box center [431, 239] width 791 height 408
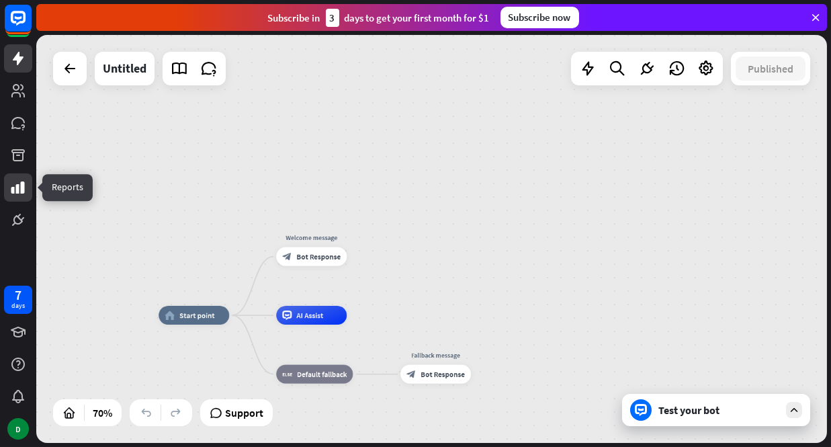
click at [26, 179] on link at bounding box center [18, 187] width 28 height 28
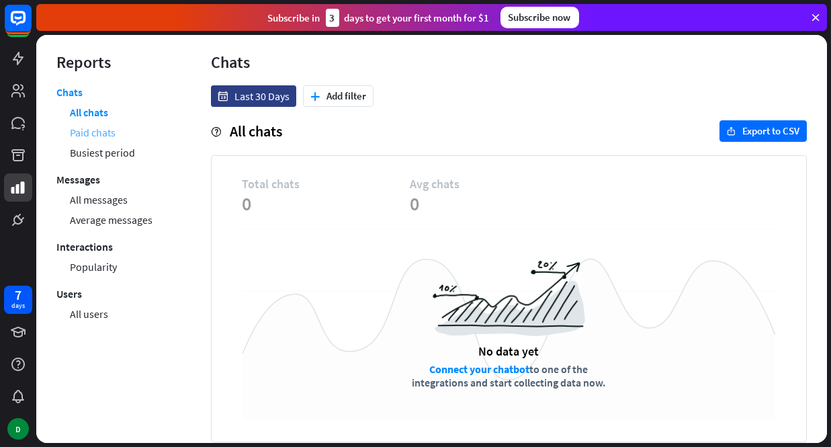
click at [115, 125] on link "Paid chats" at bounding box center [93, 132] width 46 height 20
click at [79, 163] on ul "Chats All chats Paid chats Busiest period Messages All messages Average message…" at bounding box center [113, 204] width 114 height 238
click at [89, 191] on link "All messages" at bounding box center [99, 199] width 58 height 20
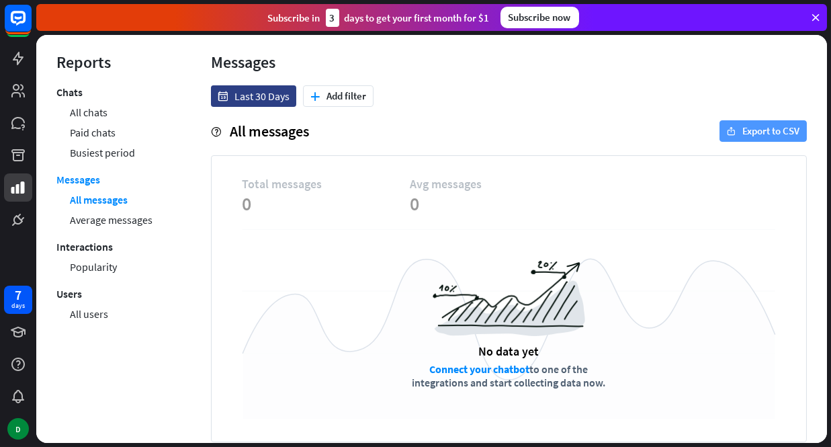
click at [730, 130] on button "export Export to CSV" at bounding box center [762, 130] width 87 height 21
click at [380, 76] on div "menu Messages" at bounding box center [509, 66] width 596 height 37
click at [251, 116] on div "date Last 30 Days plus Add filter help All messages export Export to CSV Total …" at bounding box center [509, 263] width 636 height 357
click at [88, 226] on link "Average messages" at bounding box center [111, 220] width 83 height 20
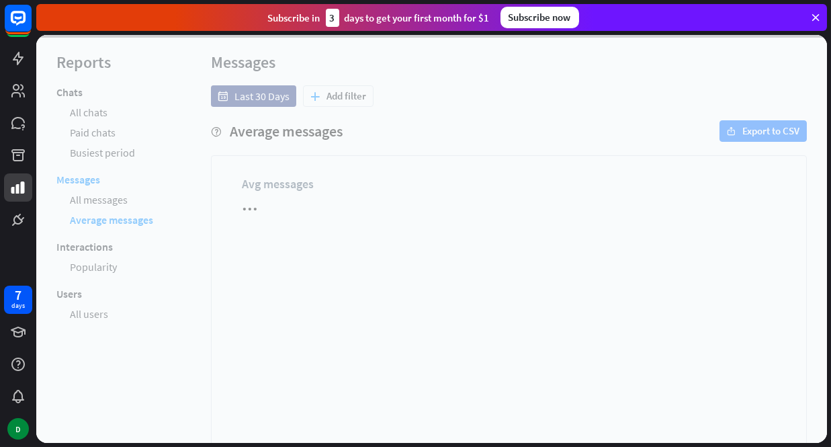
click at [79, 268] on div at bounding box center [431, 239] width 791 height 408
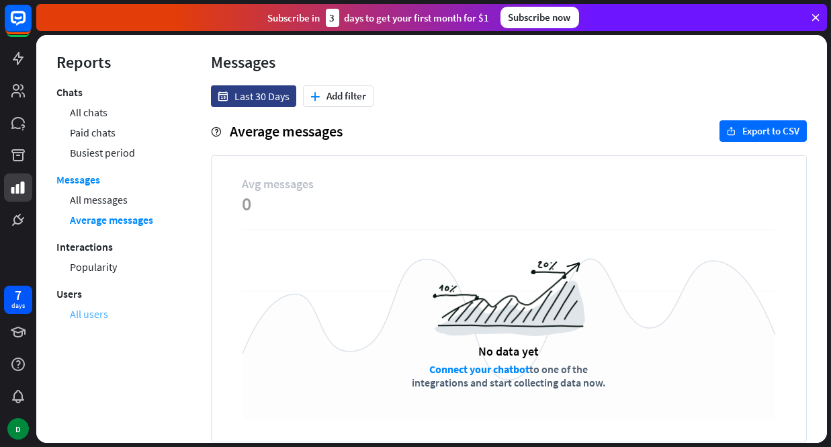
click at [91, 317] on link "All users" at bounding box center [89, 314] width 38 height 20
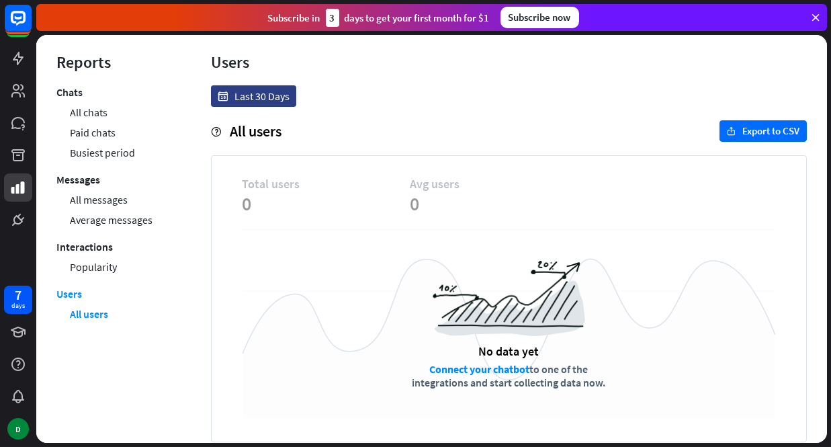
drag, startPoint x: 85, startPoint y: 85, endPoint x: 93, endPoint y: 98, distance: 15.1
click at [93, 98] on div "menu Reports Chats All chats Paid chats Busiest period Messages All messages Av…" at bounding box center [113, 239] width 154 height 408
drag, startPoint x: 93, startPoint y: 98, endPoint x: 103, endPoint y: 115, distance: 19.6
click at [103, 115] on link "All chats" at bounding box center [89, 112] width 38 height 20
click at [242, 126] on span "All chats" at bounding box center [256, 131] width 52 height 19
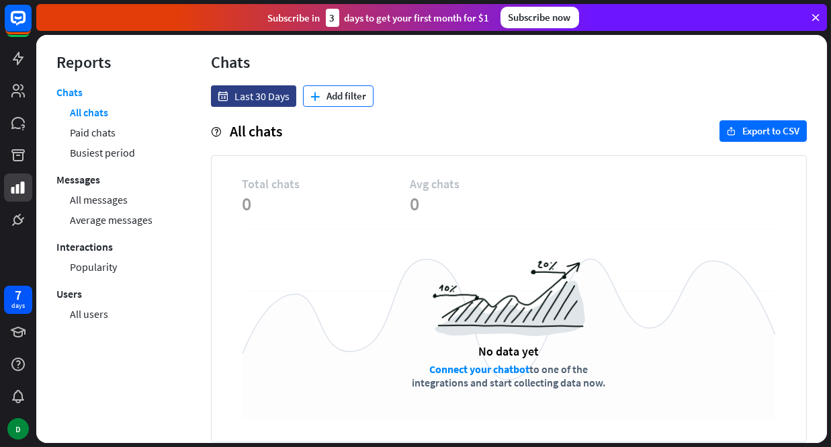
click at [320, 91] on button "plus Add filter" at bounding box center [338, 95] width 71 height 21
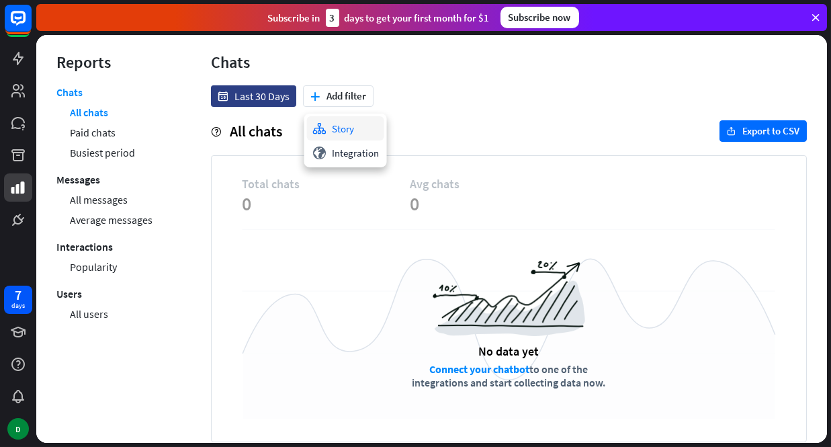
click at [323, 129] on icon "stories" at bounding box center [319, 128] width 14 height 13
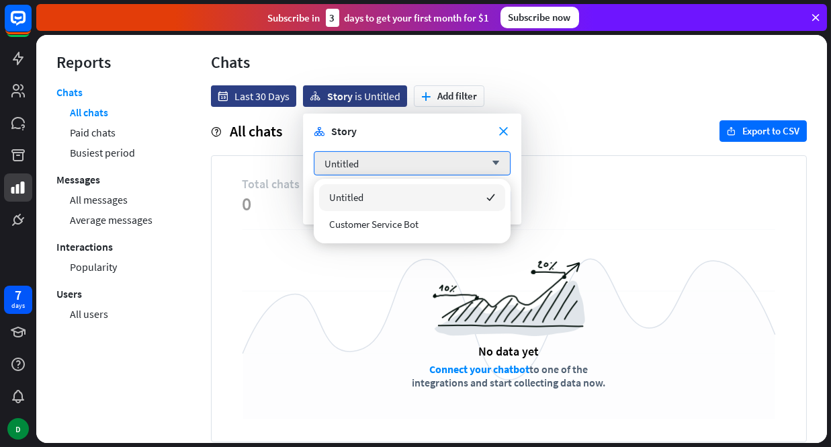
click at [344, 189] on div "Untitled checked" at bounding box center [412, 197] width 186 height 27
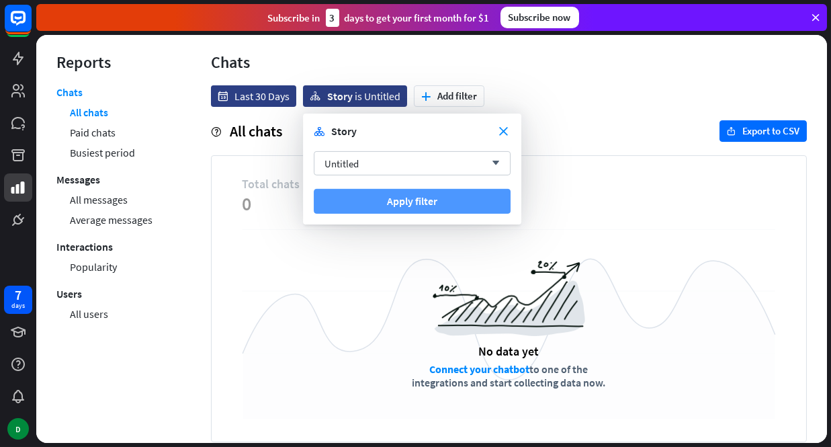
drag, startPoint x: 358, startPoint y: 188, endPoint x: 356, endPoint y: 209, distance: 20.9
click at [358, 191] on form "close stories Story Untitled arrow_down Apply filter" at bounding box center [412, 169] width 218 height 111
drag, startPoint x: 337, startPoint y: 184, endPoint x: 327, endPoint y: 208, distance: 25.3
click at [327, 195] on form "close stories Story Untitled arrow_down Apply filter" at bounding box center [412, 169] width 218 height 111
click at [325, 208] on button "Apply filter" at bounding box center [412, 201] width 197 height 25
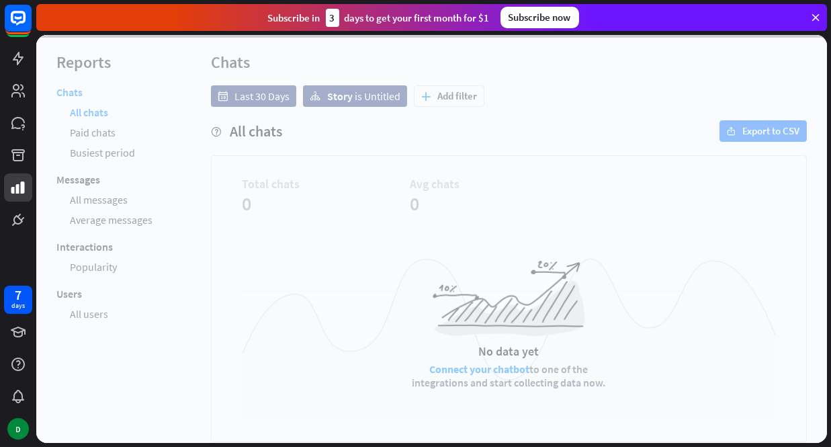
click at [304, 37] on div "close Product Help First steps Get started with ChatBot Help Center Follow step…" at bounding box center [433, 223] width 795 height 447
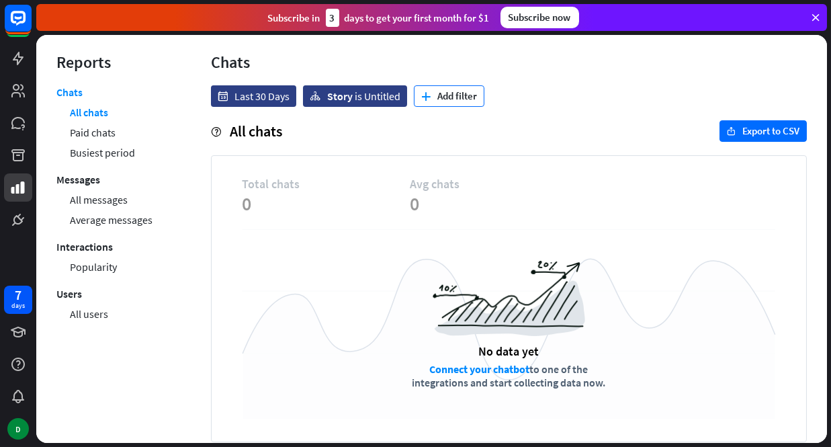
drag, startPoint x: 442, startPoint y: 90, endPoint x: 433, endPoint y: 92, distance: 9.6
click at [441, 90] on button "plus Add filter" at bounding box center [449, 95] width 71 height 21
click at [422, 136] on div "globe Integration" at bounding box center [454, 128] width 77 height 24
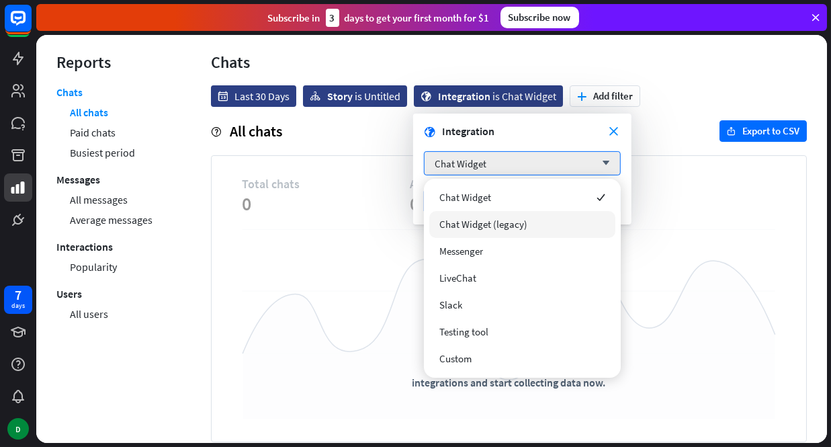
click at [498, 211] on div "Chat Widget (legacy)" at bounding box center [522, 224] width 186 height 27
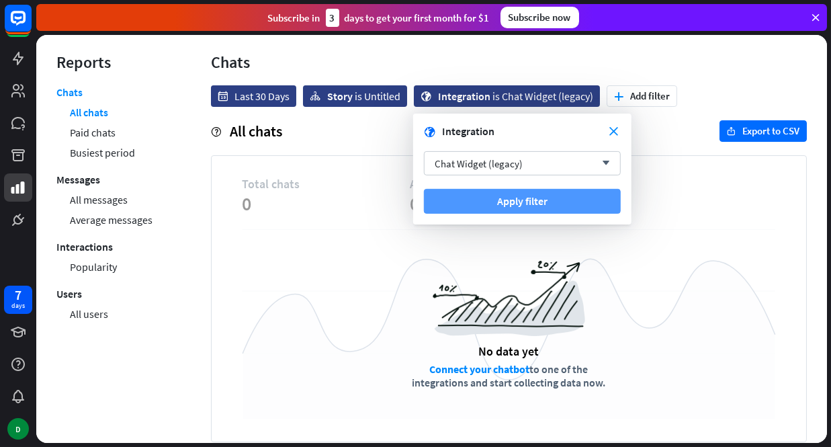
drag, startPoint x: 525, startPoint y: 217, endPoint x: 521, endPoint y: 206, distance: 11.3
click at [525, 217] on form "close globe Integration Chat Widget (legacy) arrow_down Apply filter" at bounding box center [522, 169] width 218 height 111
click at [521, 206] on button "Apply filter" at bounding box center [522, 201] width 197 height 25
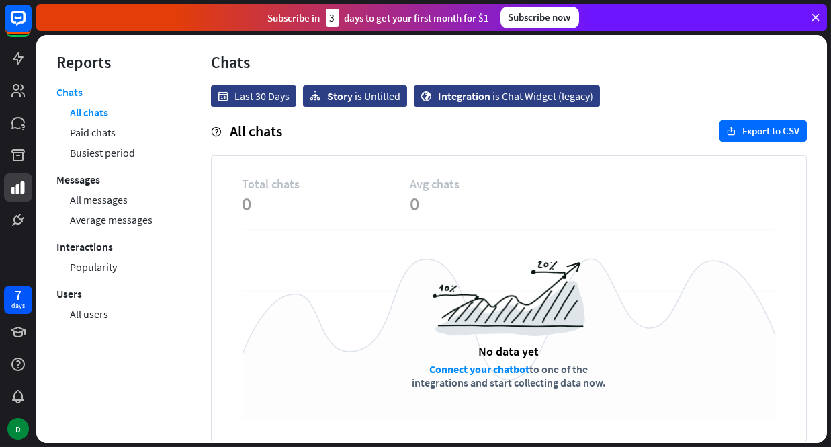
scroll to position [9, 0]
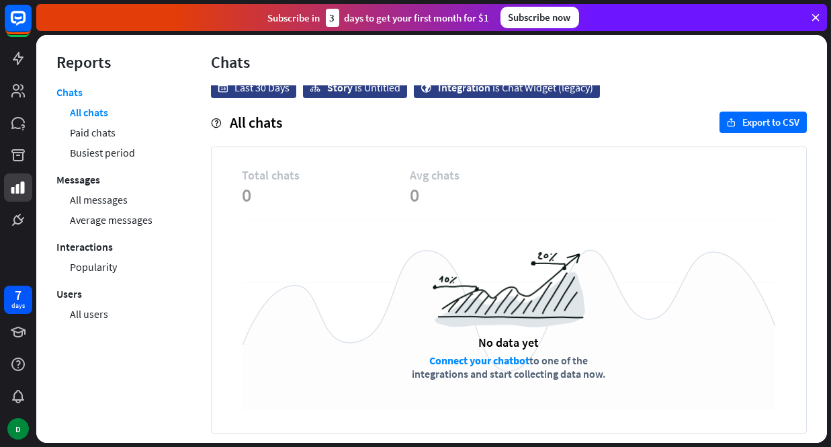
click at [479, 343] on div "No data yet" at bounding box center [509, 341] width 60 height 15
click at [478, 358] on link "Connect your chatbot" at bounding box center [480, 359] width 100 height 13
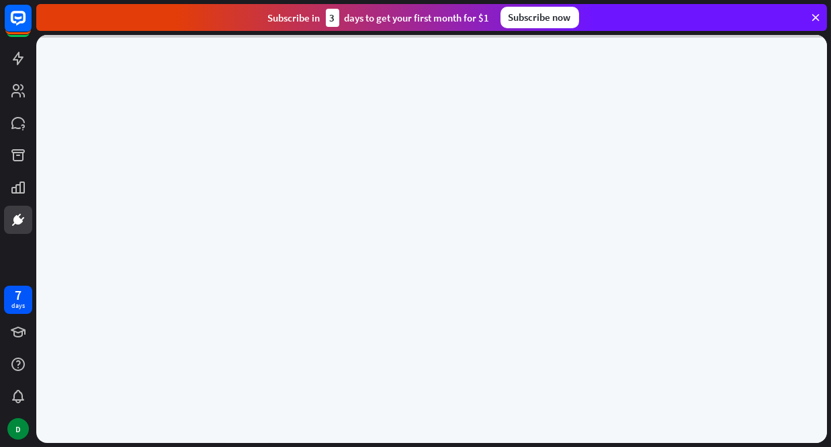
click at [482, 355] on div at bounding box center [431, 239] width 791 height 408
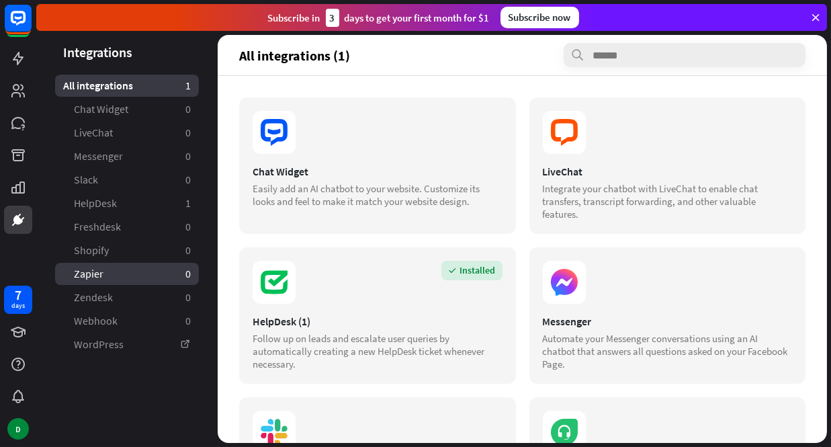
click at [101, 279] on span "Zapier" at bounding box center [89, 274] width 30 height 14
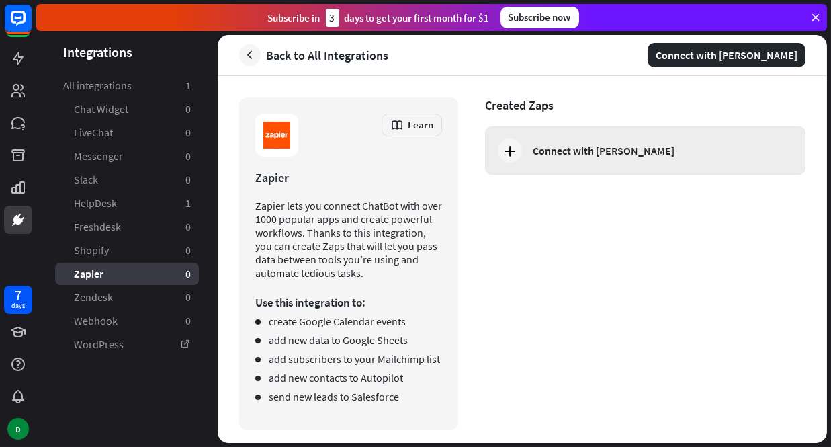
click at [541, 167] on div "Connect with [PERSON_NAME]" at bounding box center [645, 150] width 320 height 48
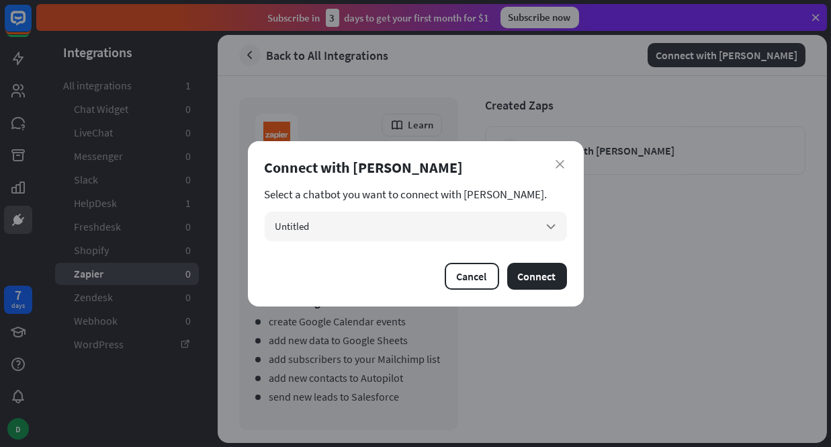
click at [488, 261] on div "close Connect with Zapier Select a chatbot you want to connect with Zapier. Unt…" at bounding box center [416, 223] width 336 height 165
click at [459, 284] on button "Cancel" at bounding box center [472, 276] width 54 height 27
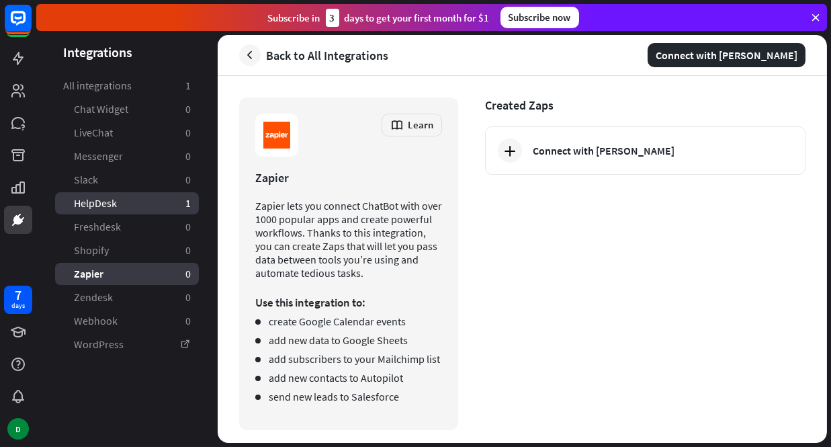
click at [122, 201] on link "HelpDesk 1" at bounding box center [127, 203] width 144 height 22
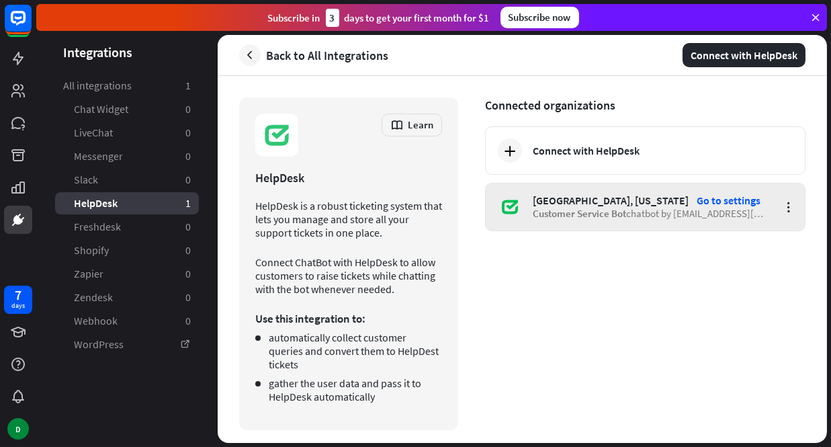
click at [721, 204] on div "Go to settings" at bounding box center [729, 199] width 64 height 13
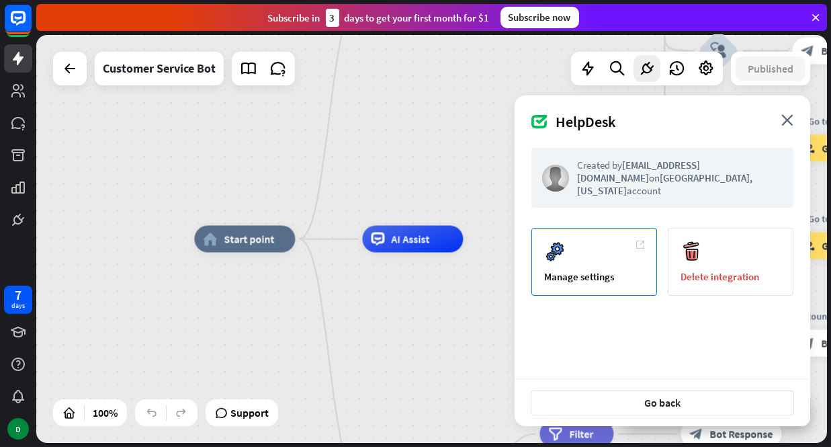
click at [547, 252] on div "Manage settings" at bounding box center [594, 262] width 126 height 68
